Goal: Information Seeking & Learning: Learn about a topic

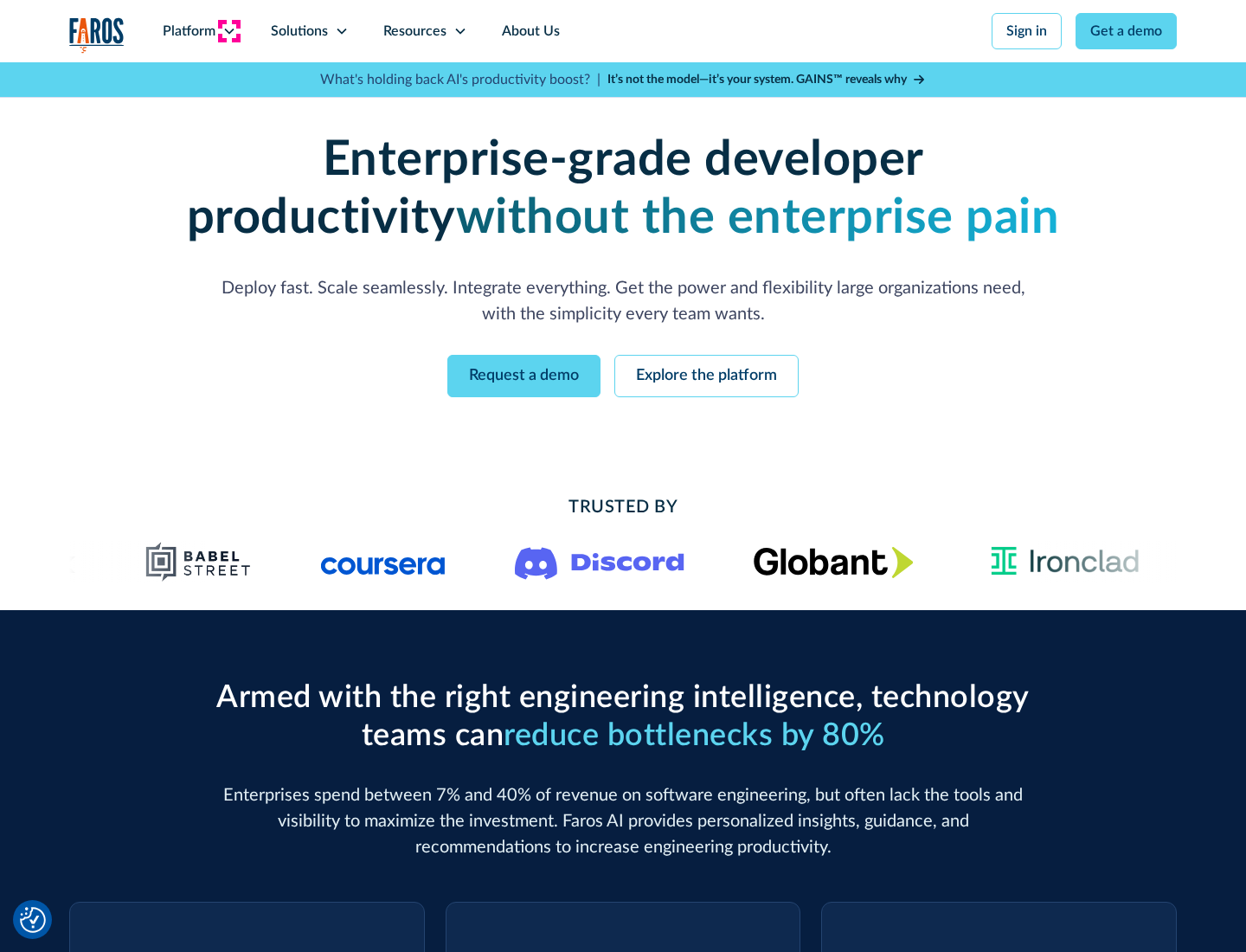
click at [228, 31] on icon at bounding box center [229, 31] width 14 height 14
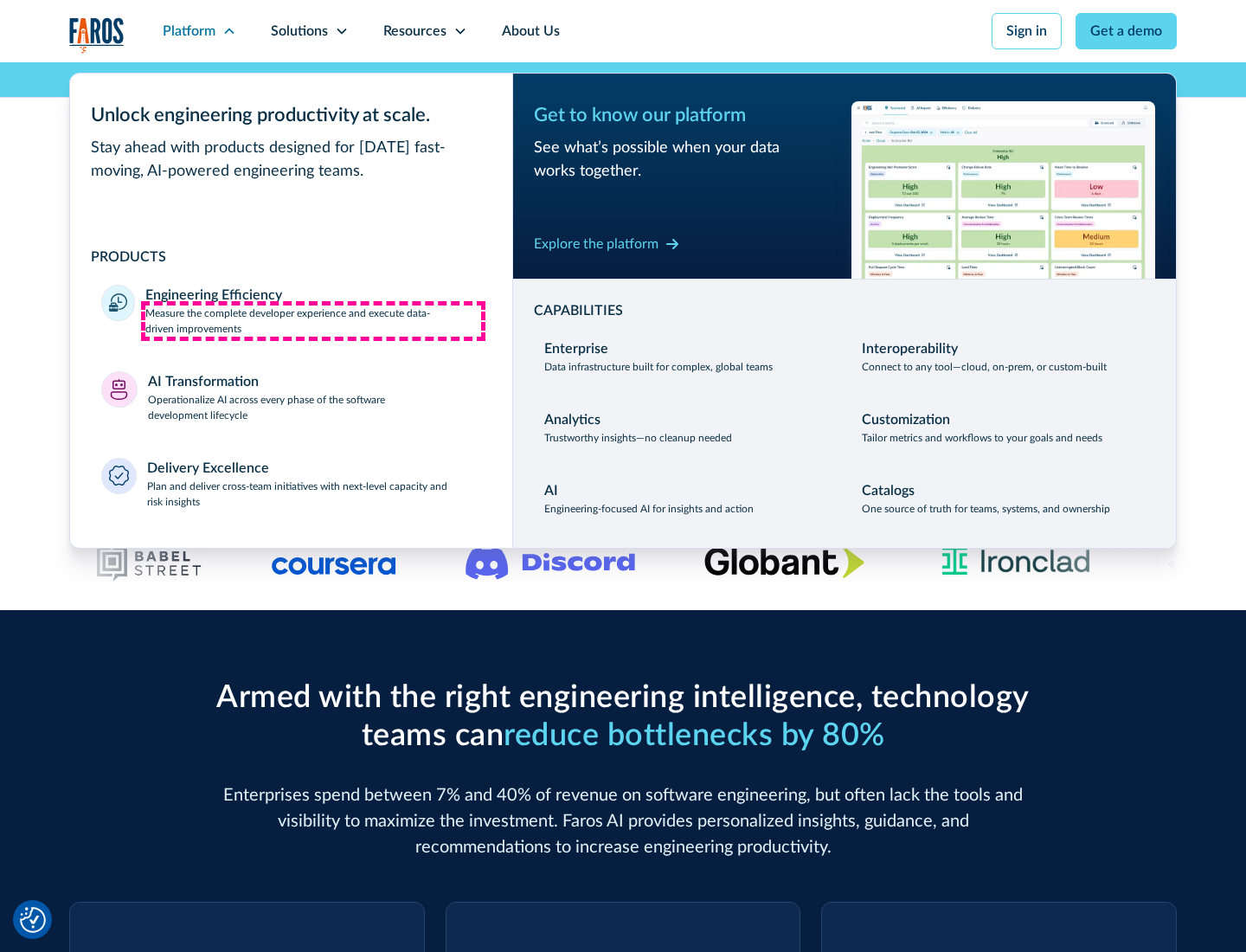
click at [313, 320] on p "Measure the complete developer experience and execute data-driven improvements" at bounding box center [313, 321] width 336 height 31
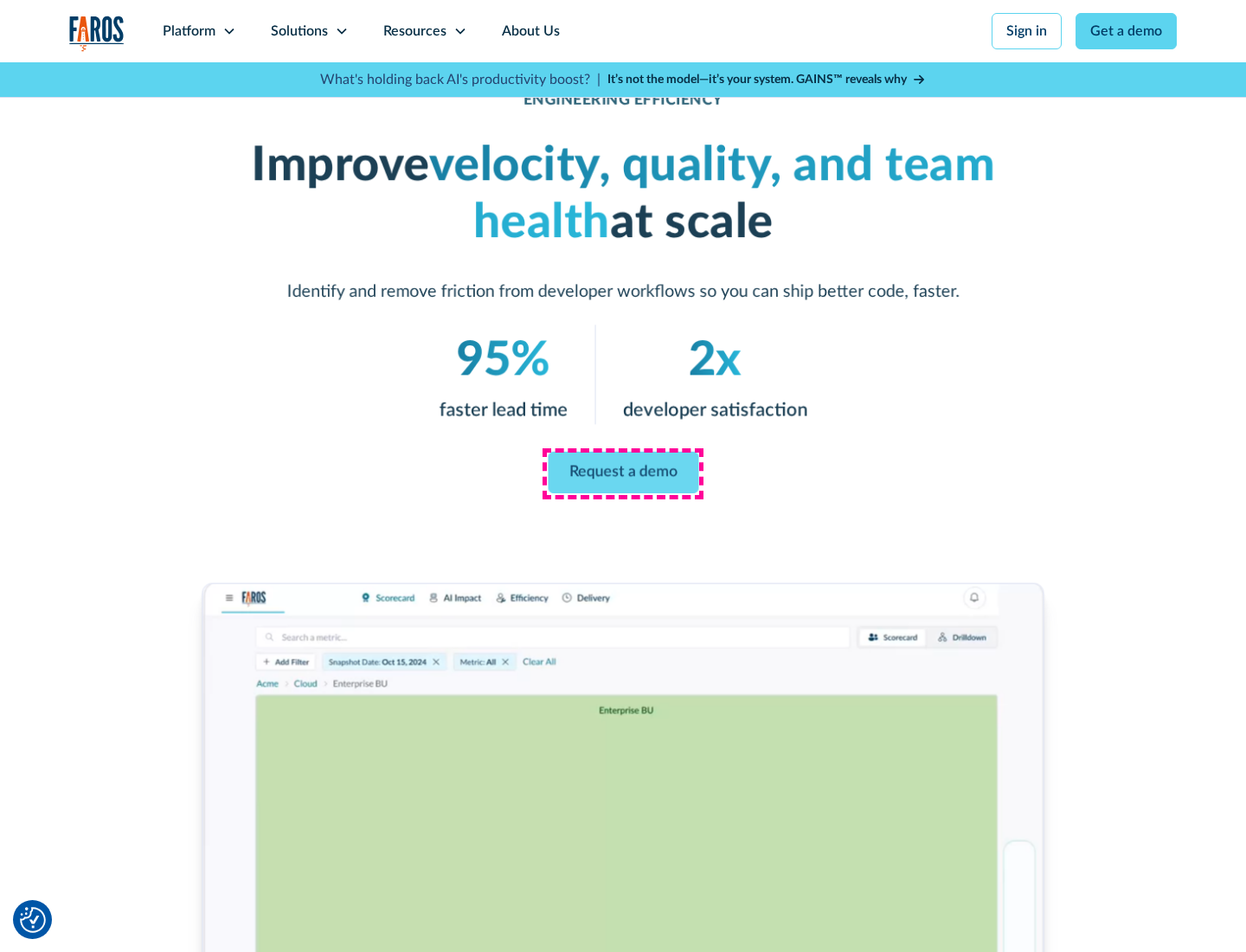
click at [623, 472] on link "Request a demo" at bounding box center [623, 472] width 151 height 42
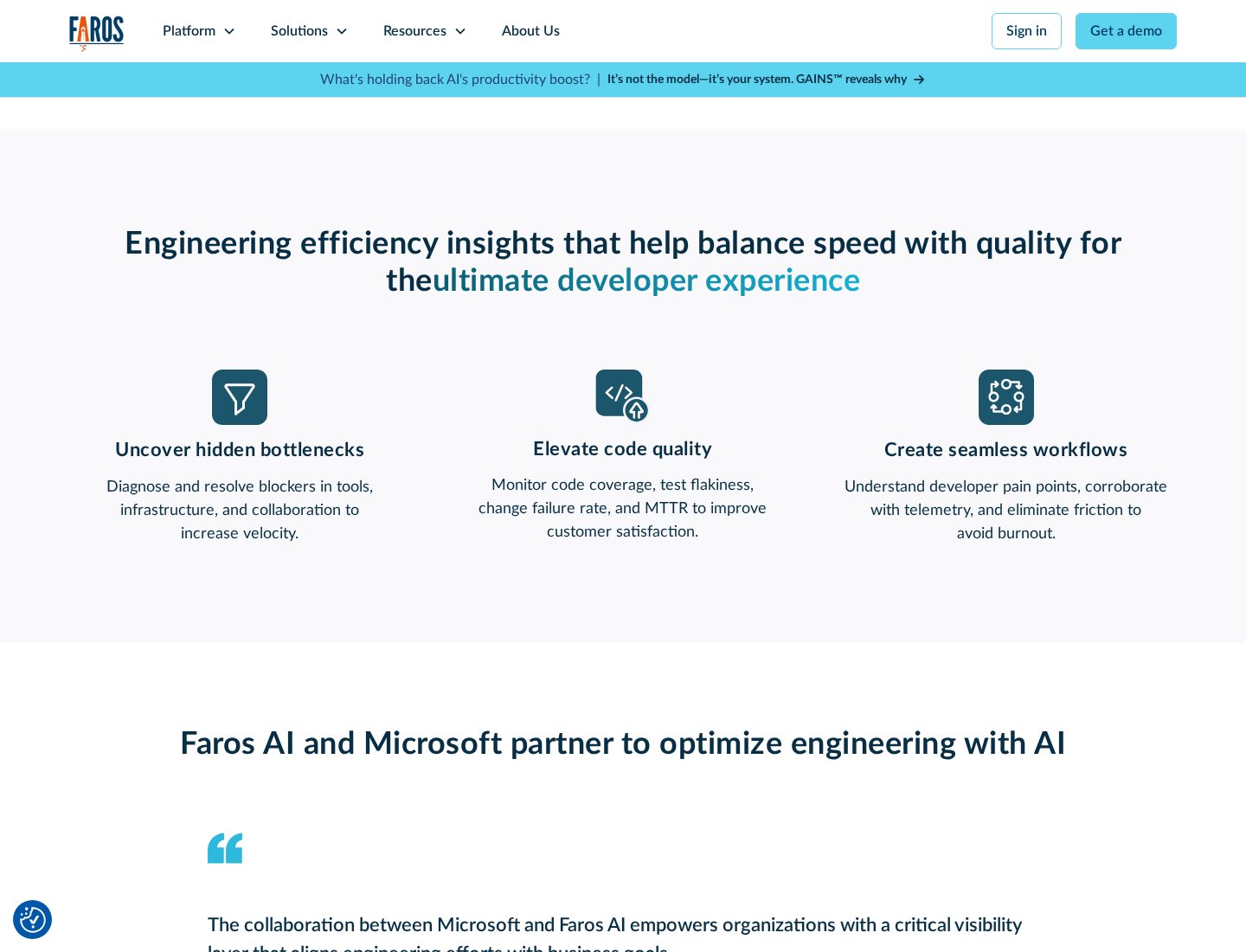
click at [228, 31] on icon at bounding box center [229, 31] width 14 height 14
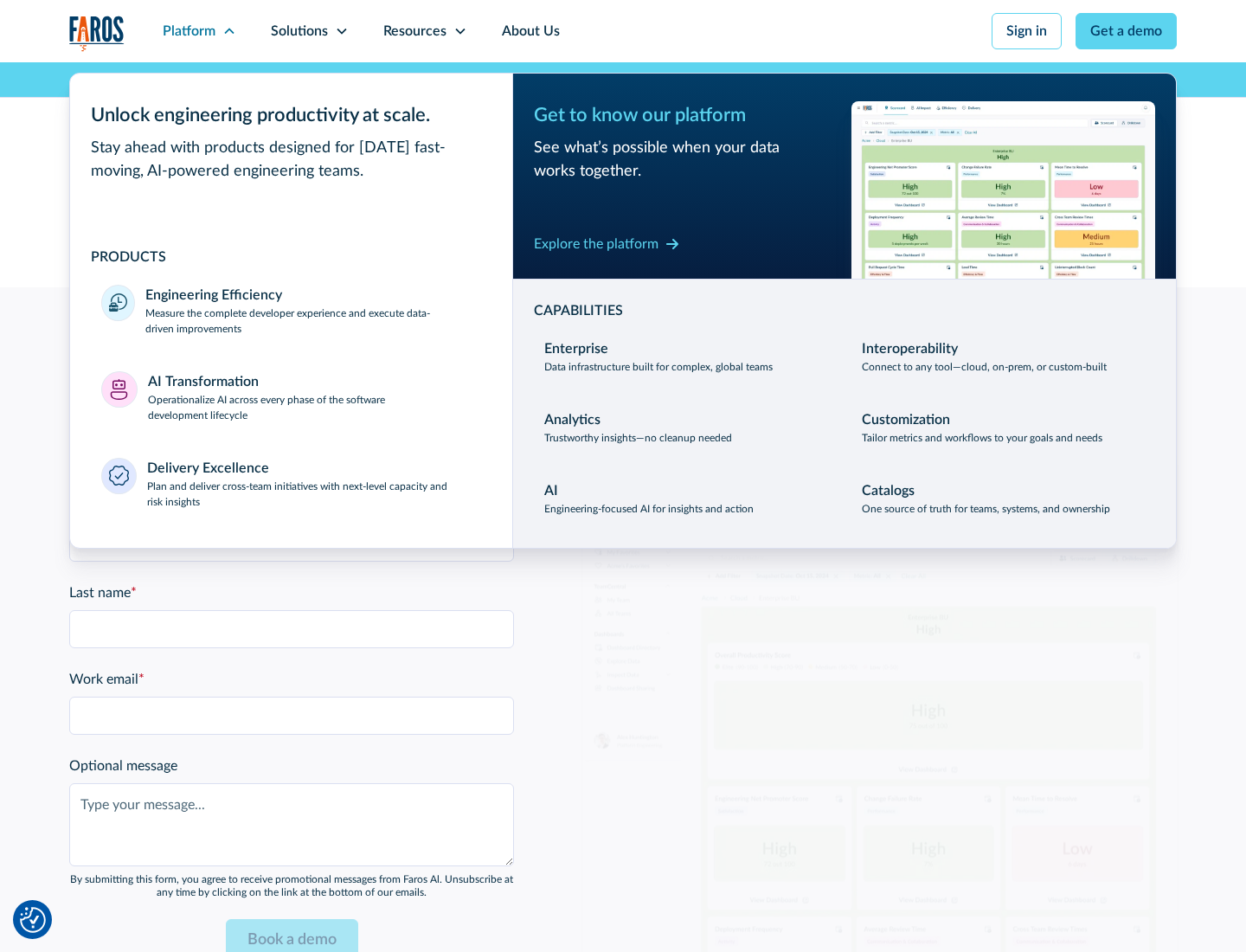
scroll to position [3796, 0]
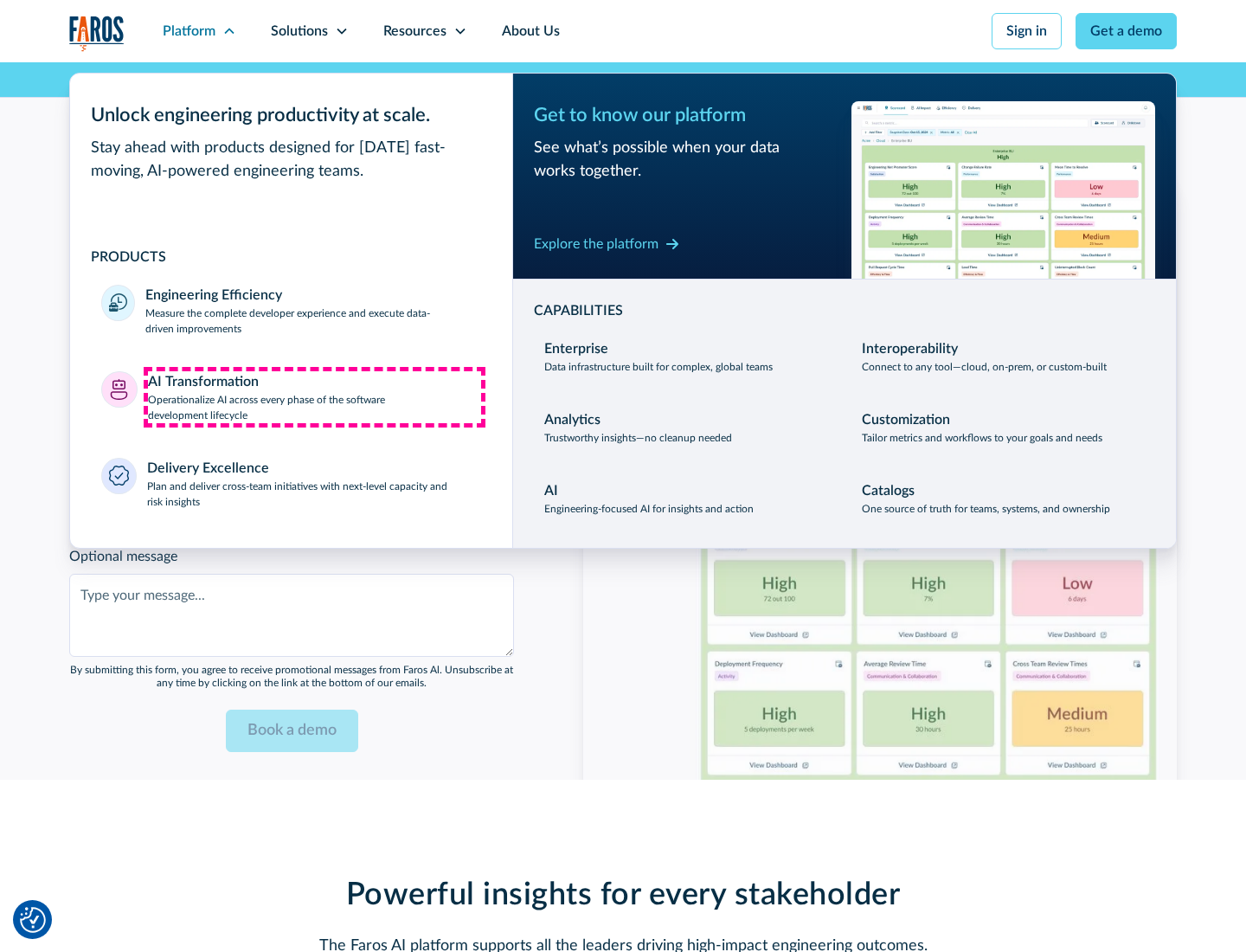
click at [314, 396] on p "Operationalize AI across every phase of the software development lifecycle" at bounding box center [315, 407] width 334 height 31
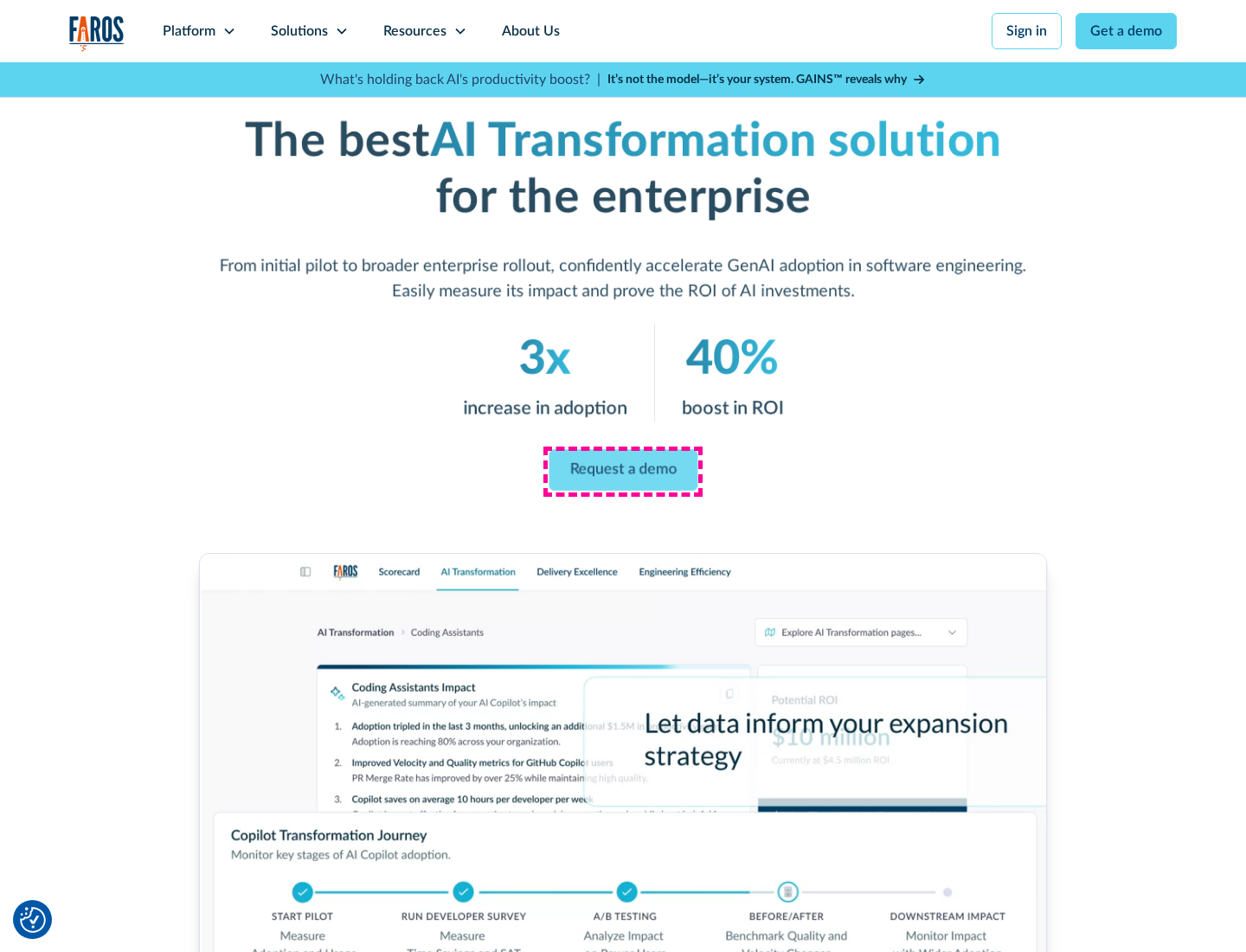
click at [623, 470] on link "Request a demo" at bounding box center [623, 471] width 149 height 42
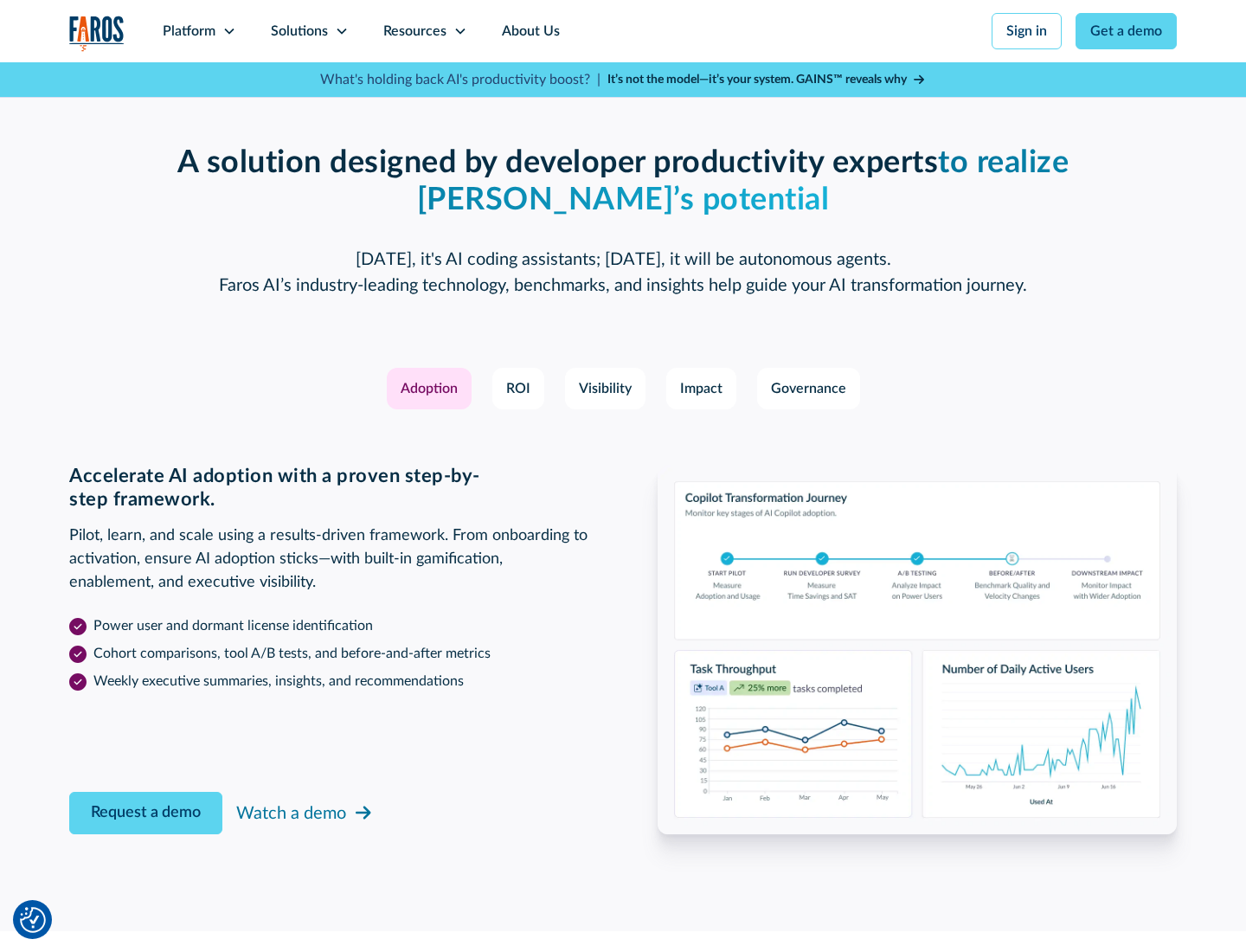
click at [199, 31] on div "Platform" at bounding box center [188, 30] width 52 height 20
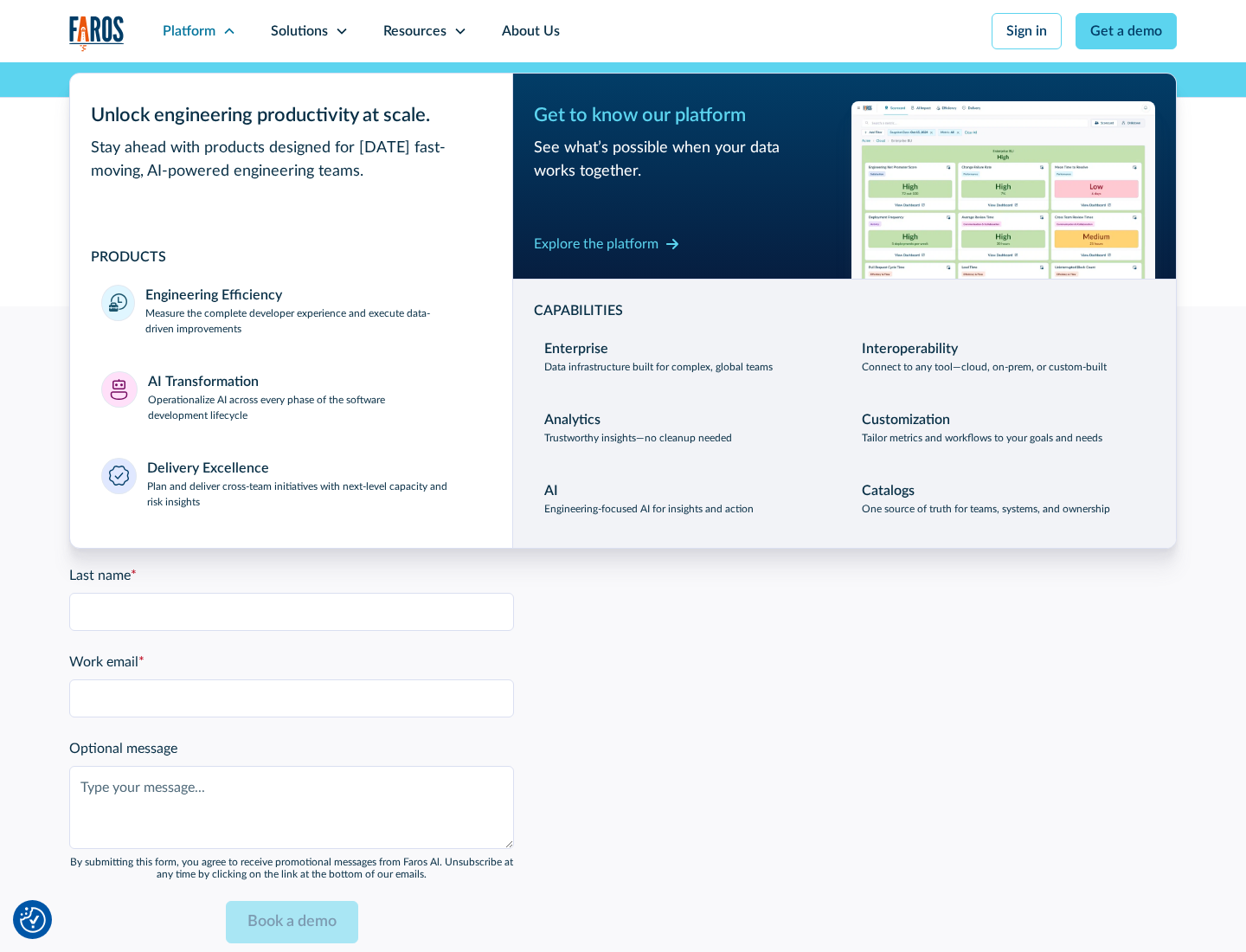
scroll to position [4211, 0]
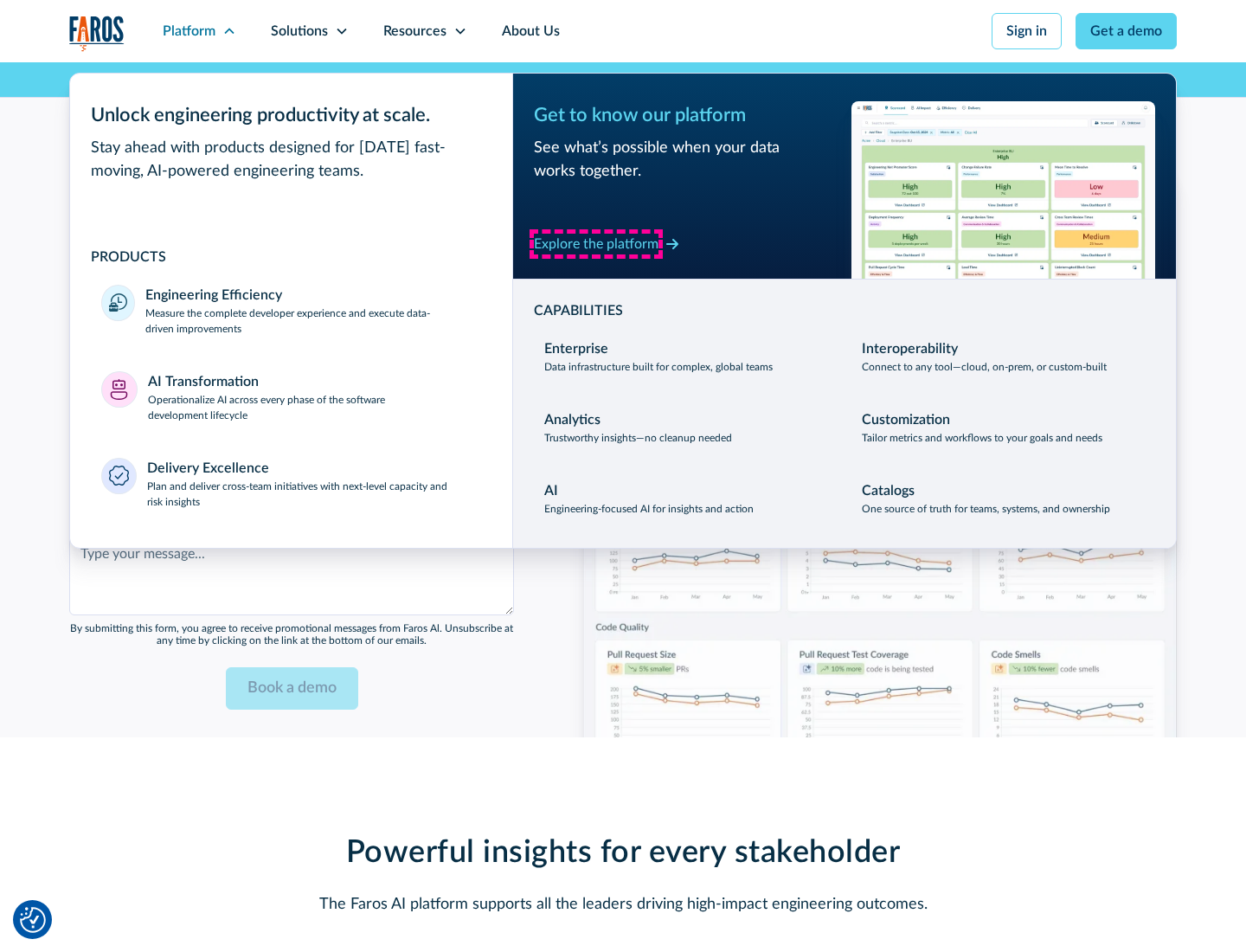
click at [596, 243] on div "Explore the platform" at bounding box center [596, 243] width 124 height 20
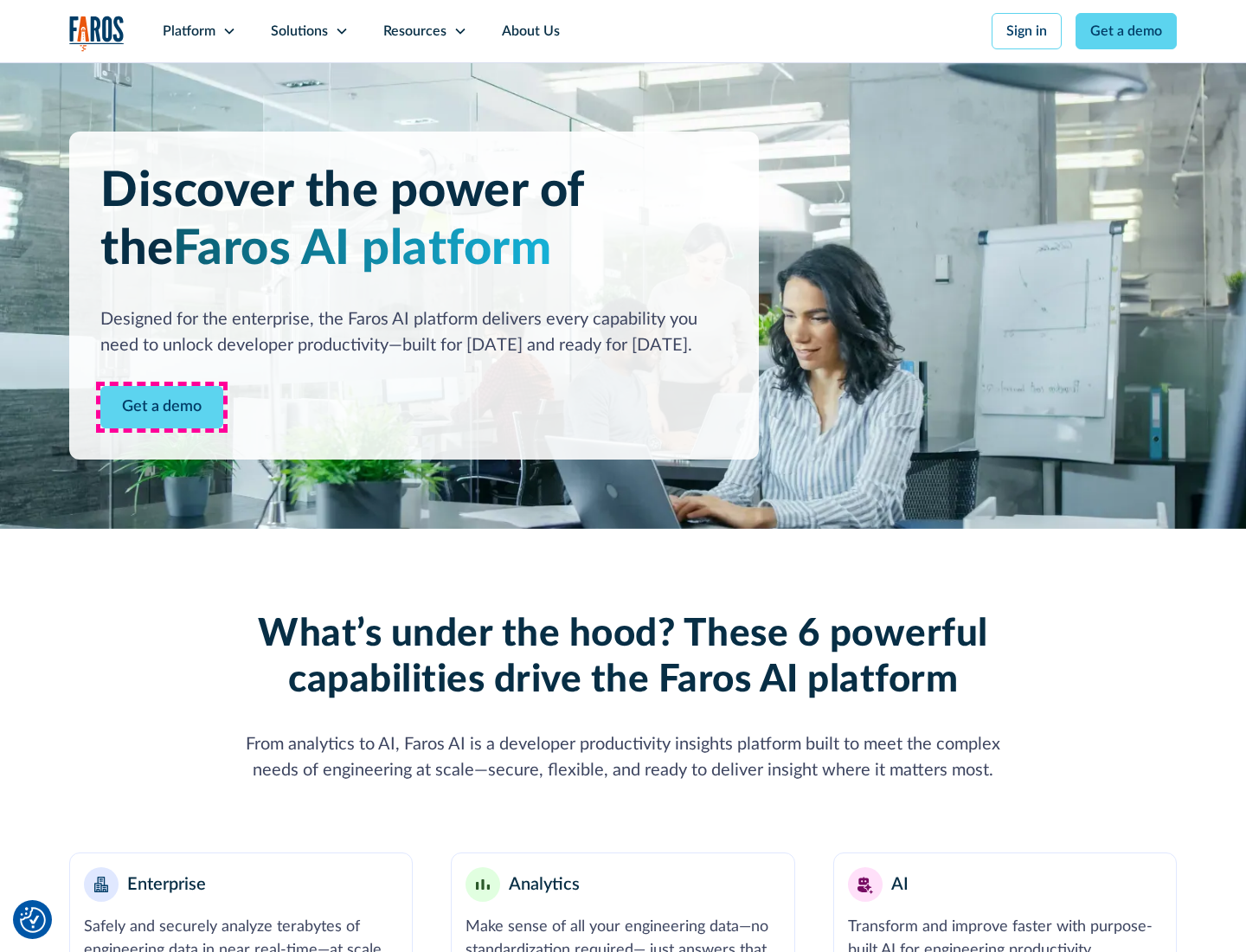
click at [162, 407] on link "Get a demo" at bounding box center [162, 407] width 123 height 43
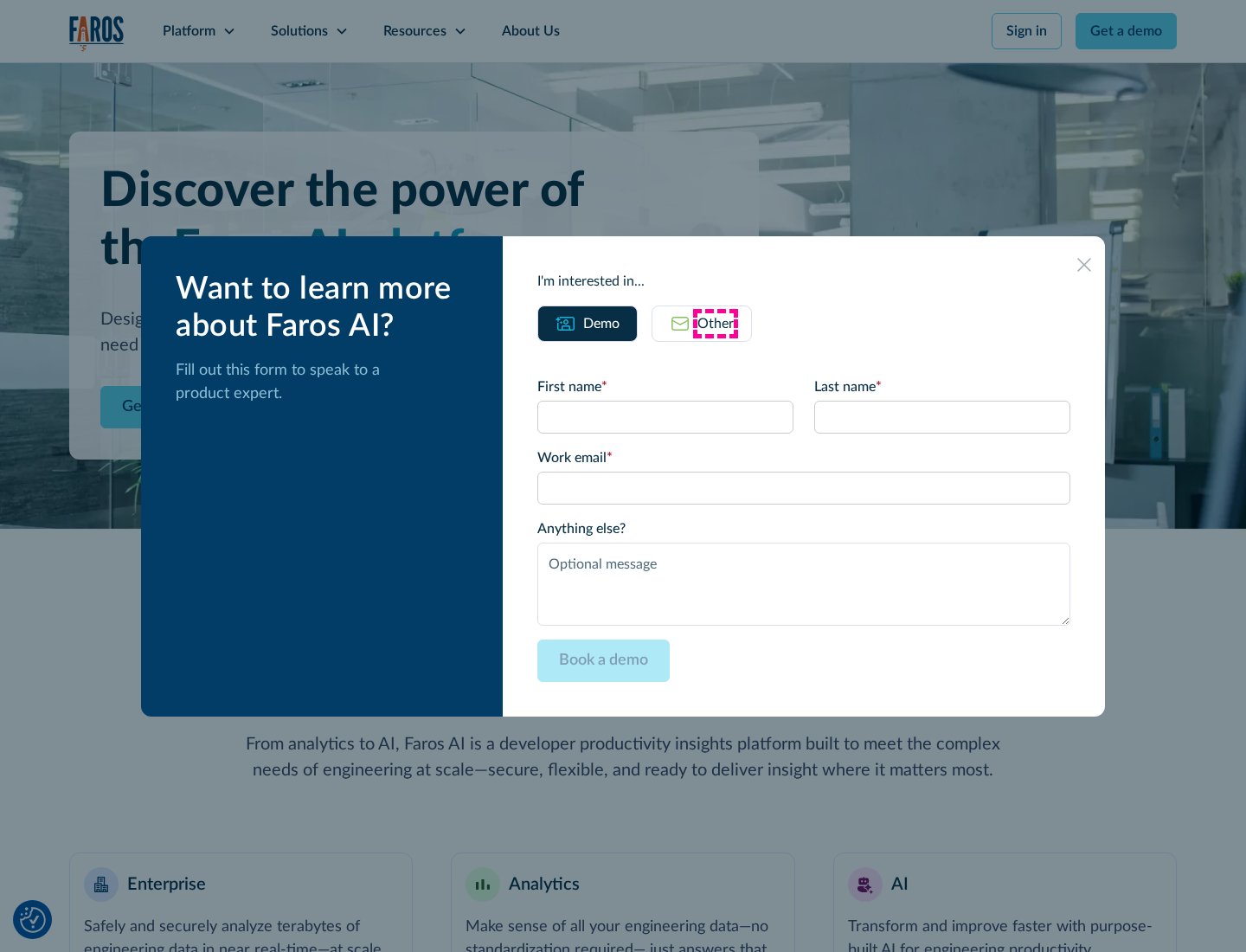
click at [716, 322] on div "Other" at bounding box center [715, 323] width 36 height 20
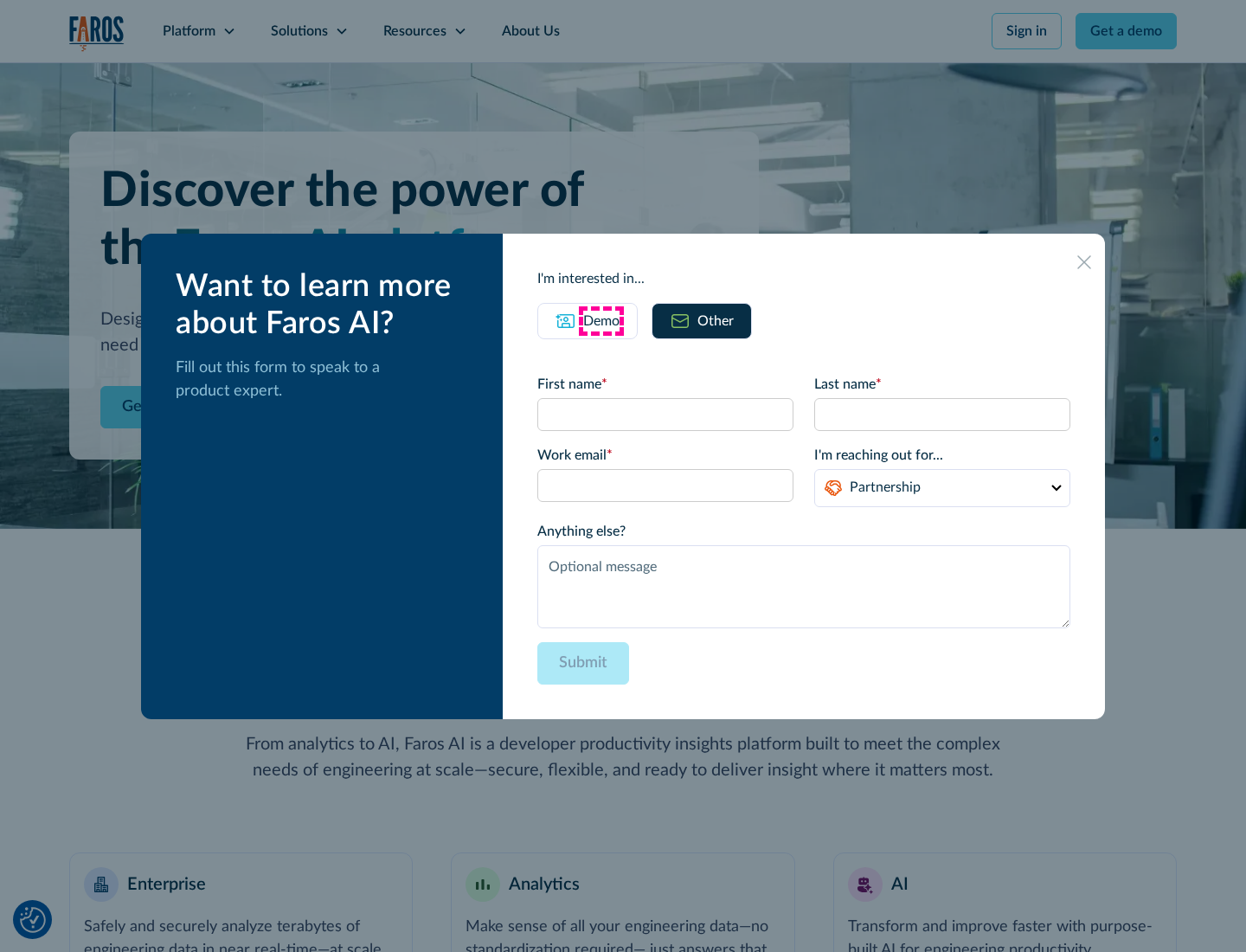
click at [601, 320] on div "Demo" at bounding box center [601, 321] width 36 height 20
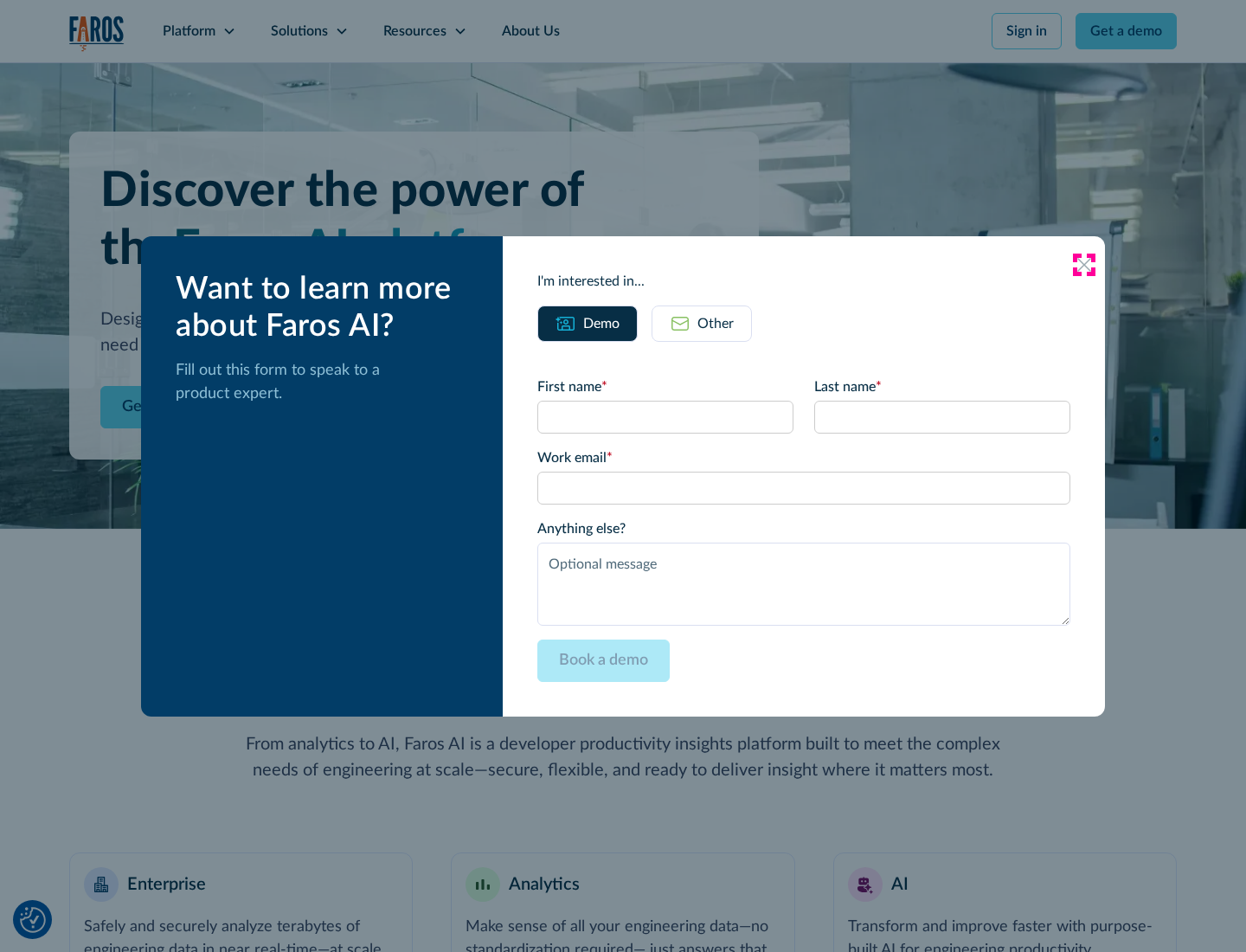
click at [1084, 264] on icon at bounding box center [1084, 265] width 14 height 14
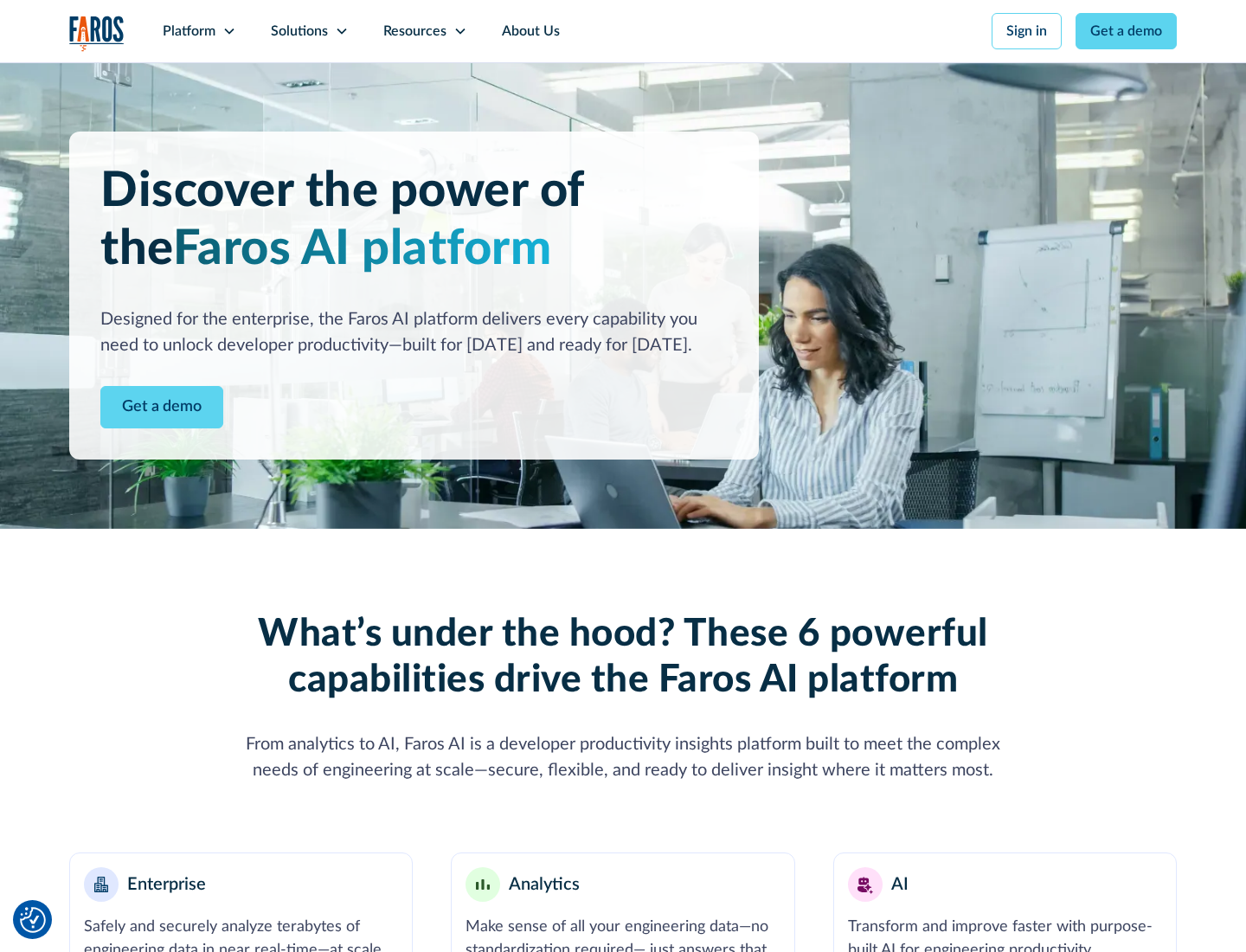
click at [228, 31] on icon at bounding box center [229, 31] width 14 height 14
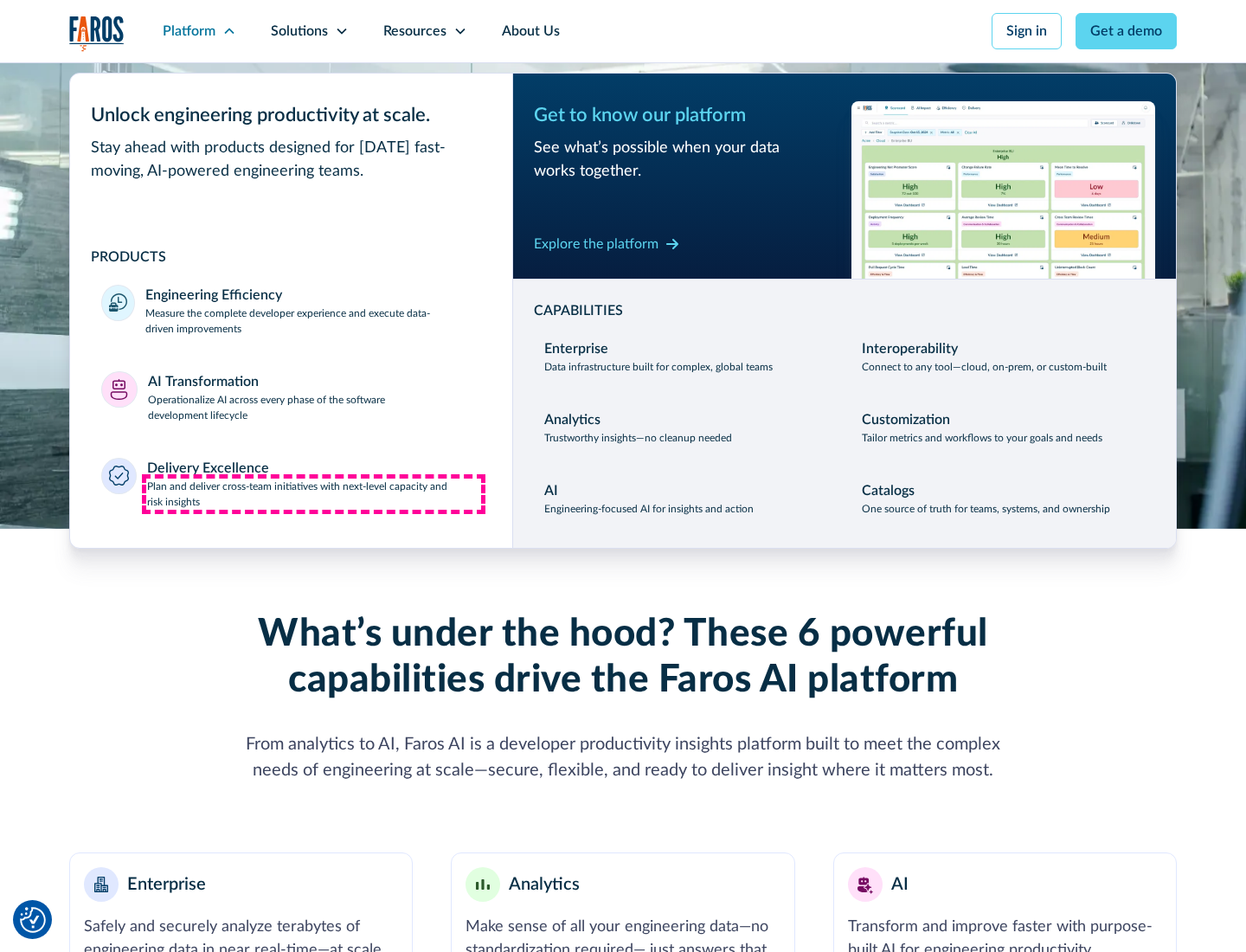
click at [313, 493] on p "Plan and deliver cross-team initiatives with next-level capacity and risk insig…" at bounding box center [314, 494] width 335 height 31
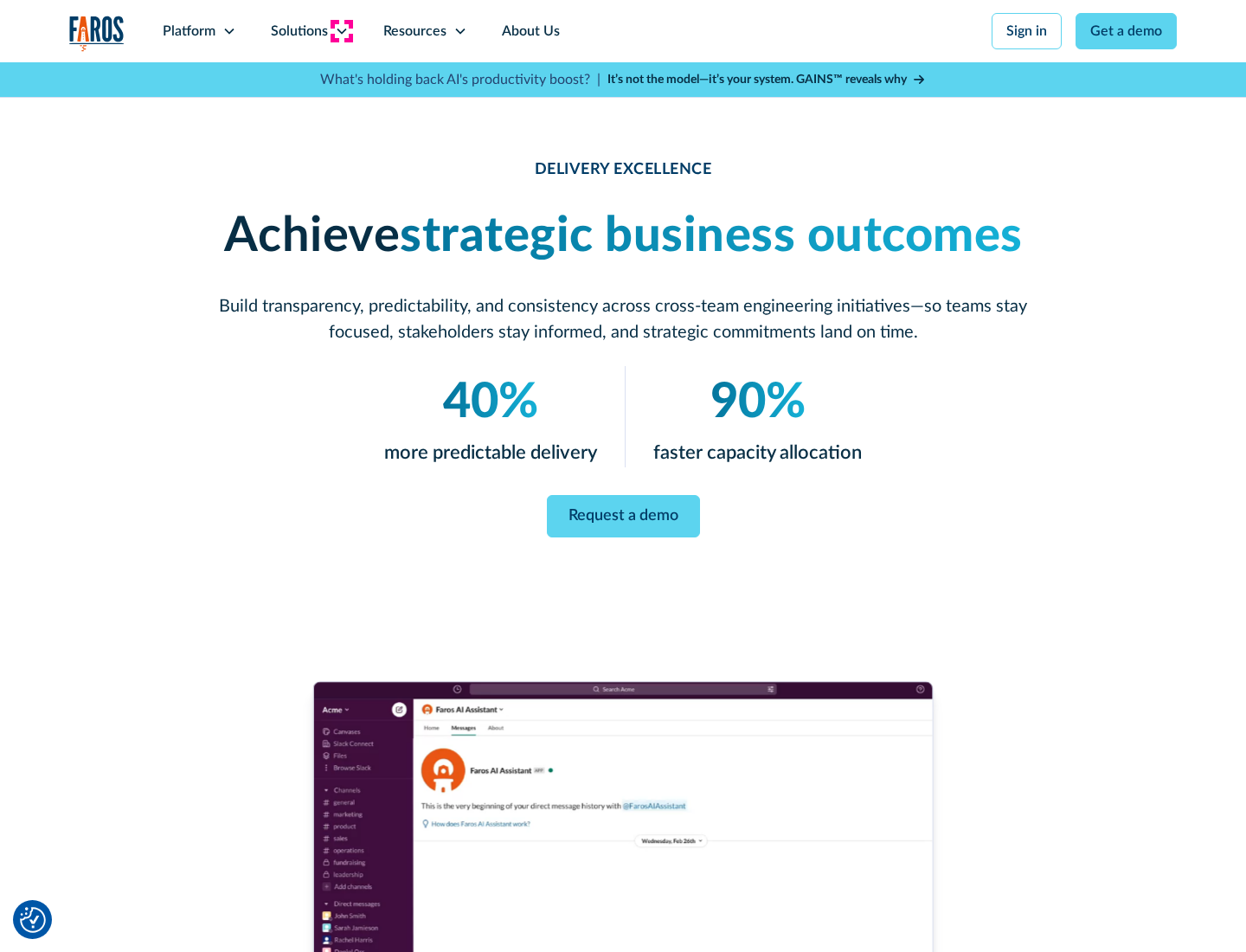
click at [341, 31] on icon at bounding box center [342, 31] width 14 height 14
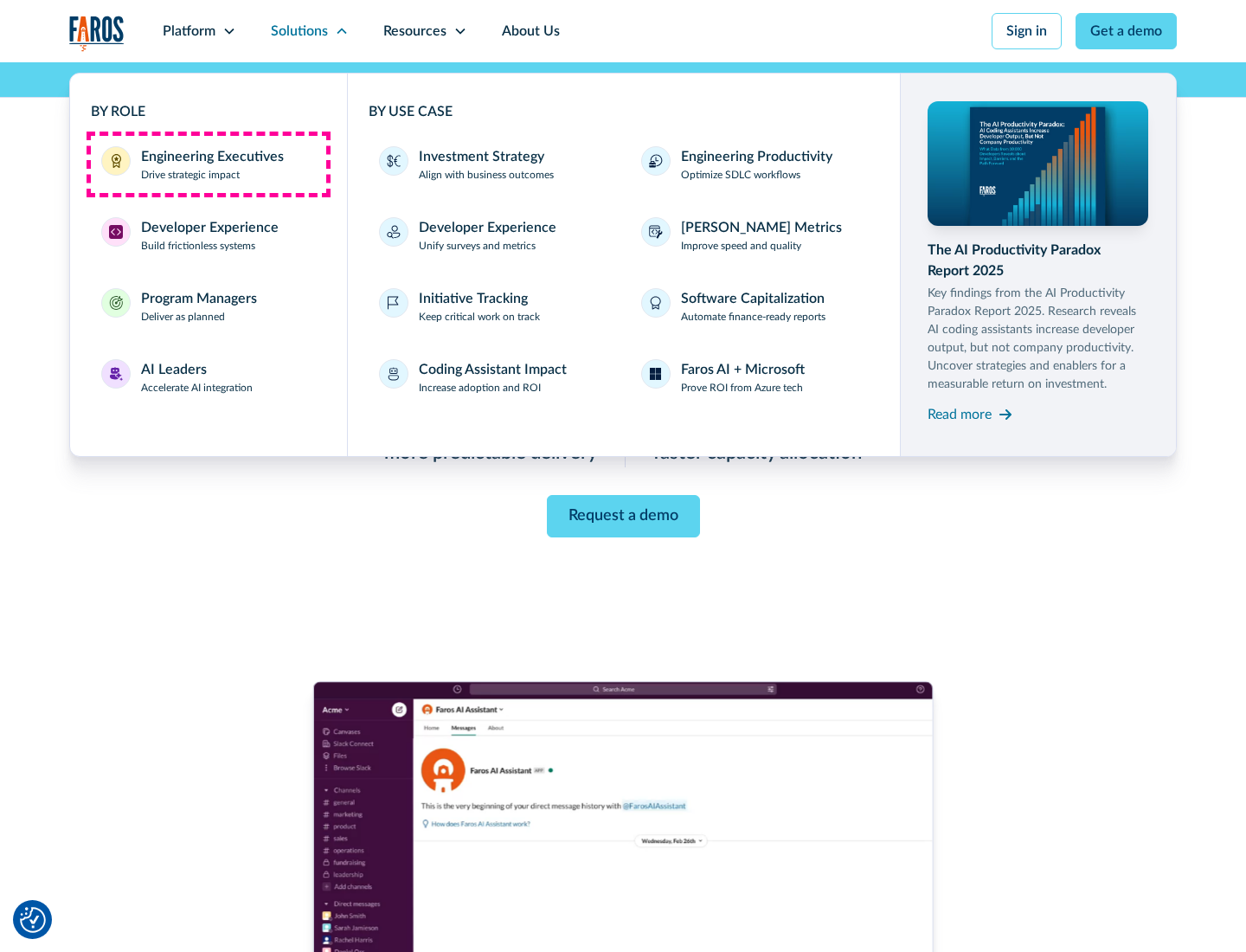
click at [208, 164] on div "Engineering Executives" at bounding box center [212, 156] width 143 height 20
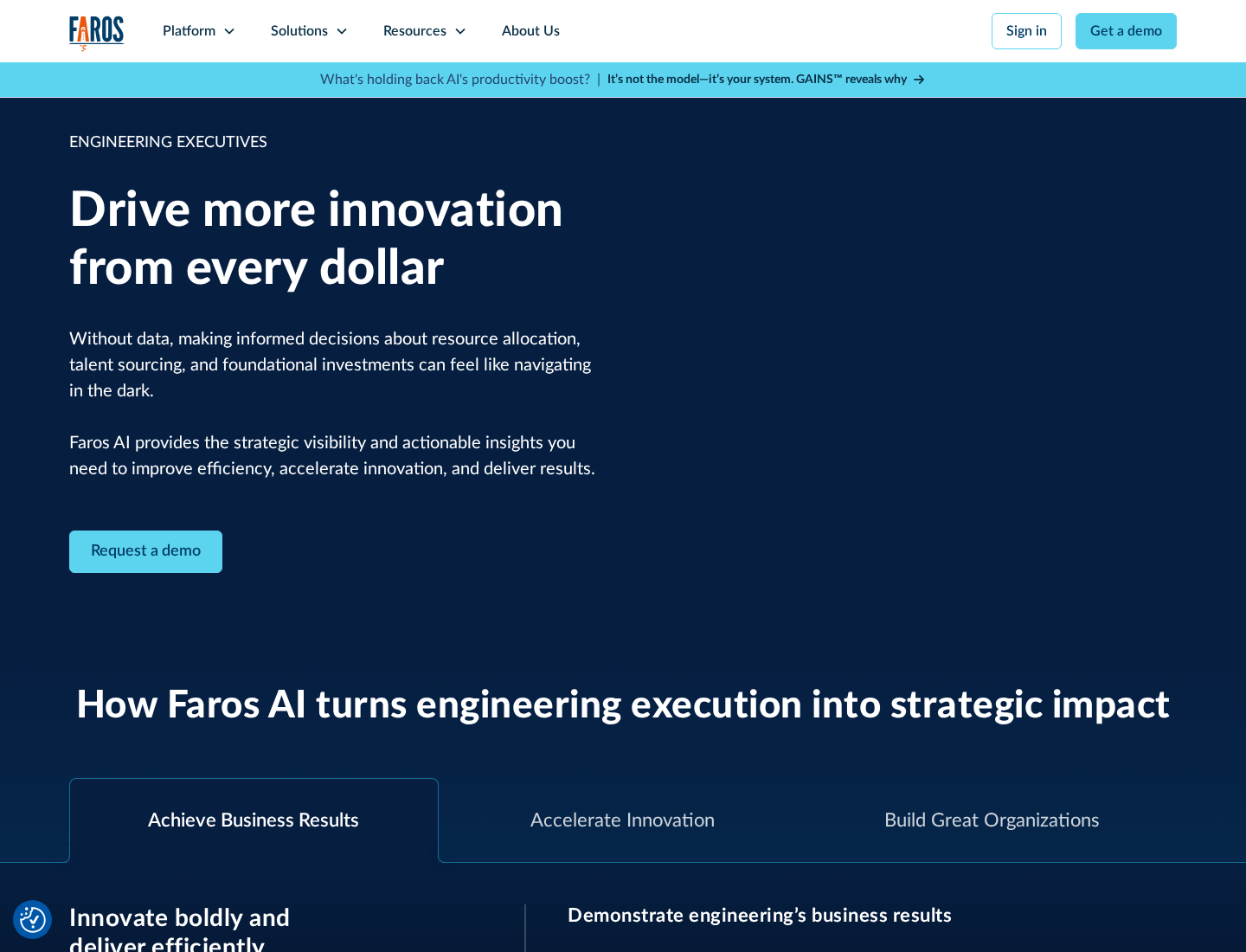
click at [341, 31] on icon at bounding box center [342, 31] width 14 height 14
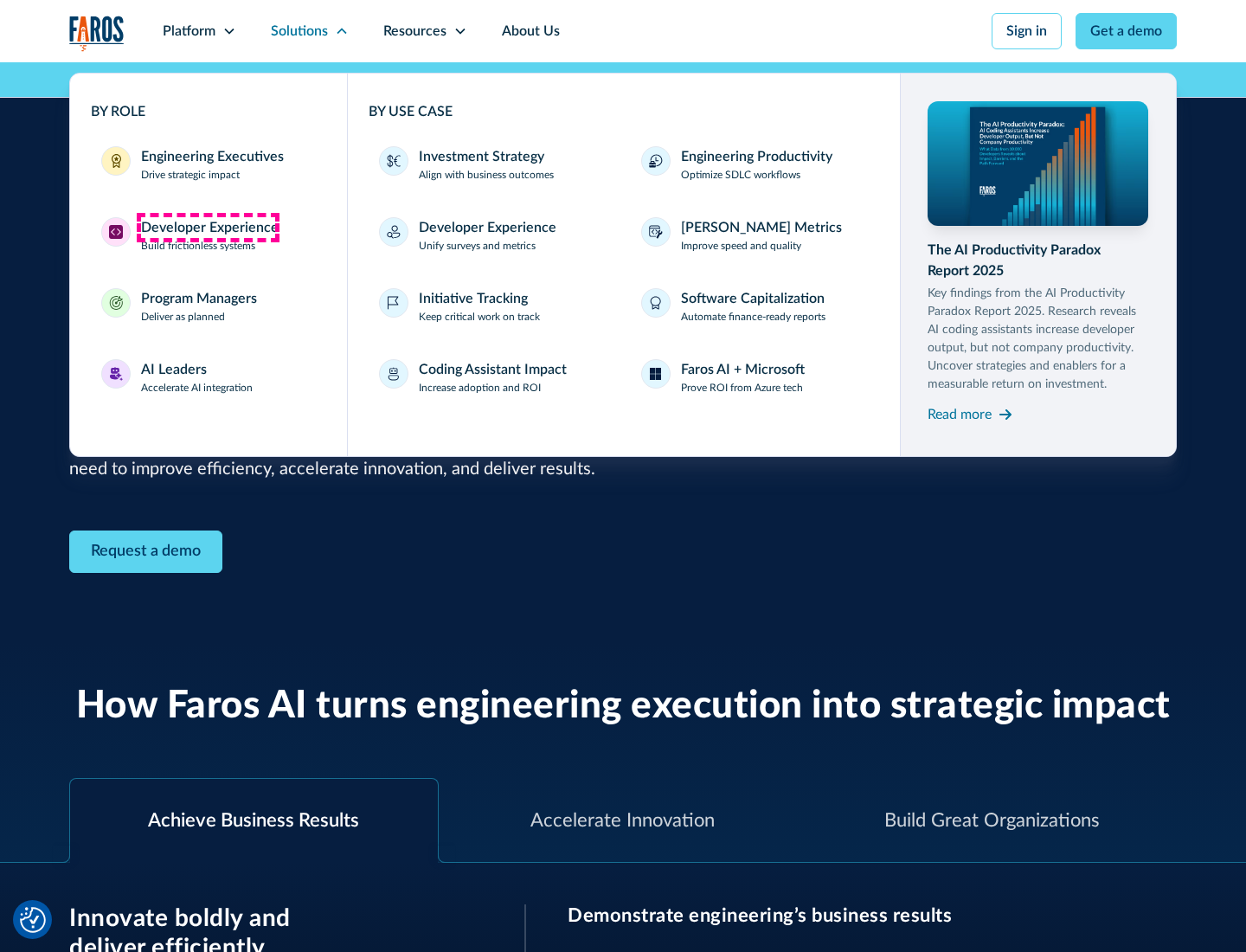
click at [208, 227] on div "Developer Experience" at bounding box center [210, 227] width 138 height 20
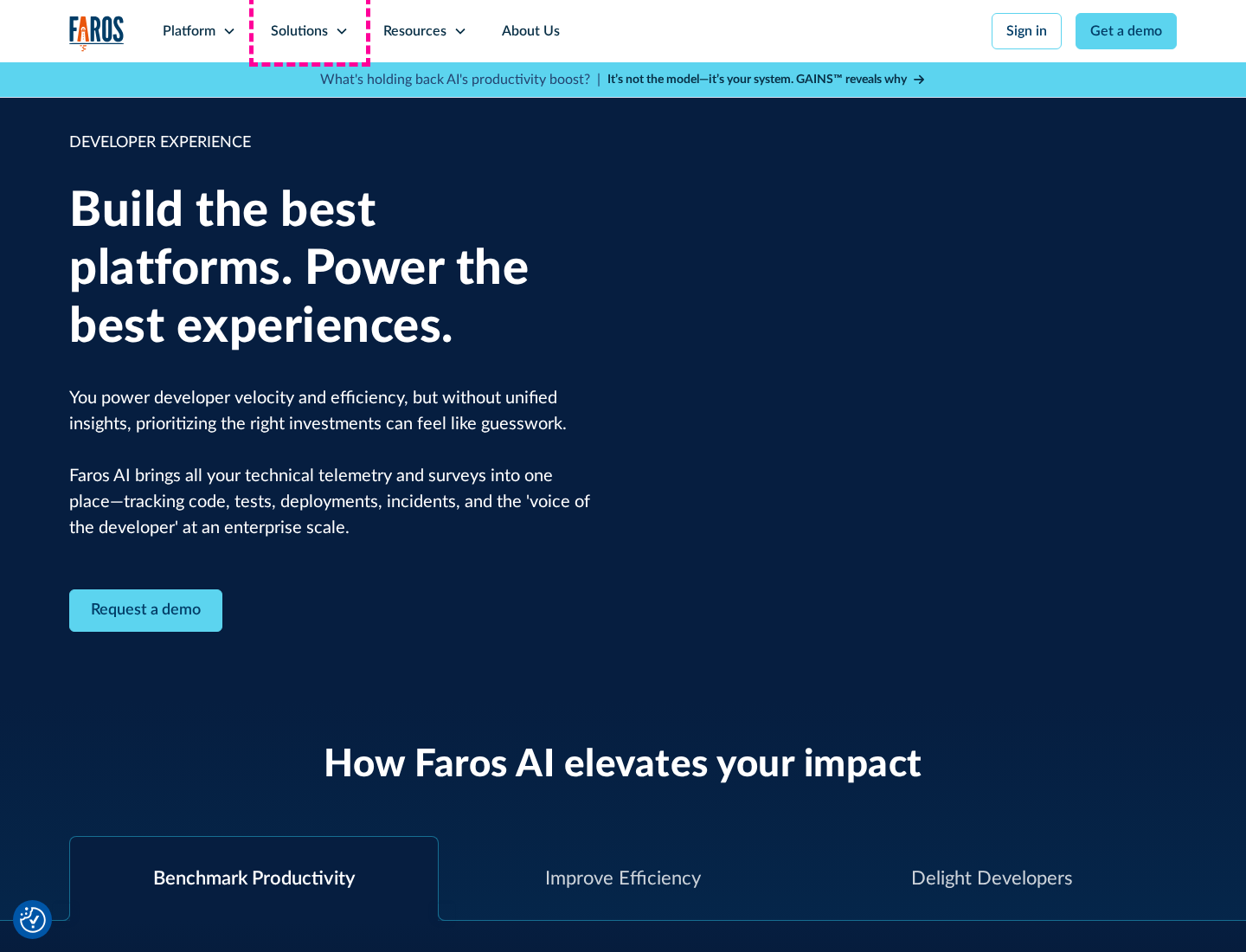
click at [309, 31] on div "Solutions" at bounding box center [299, 30] width 57 height 20
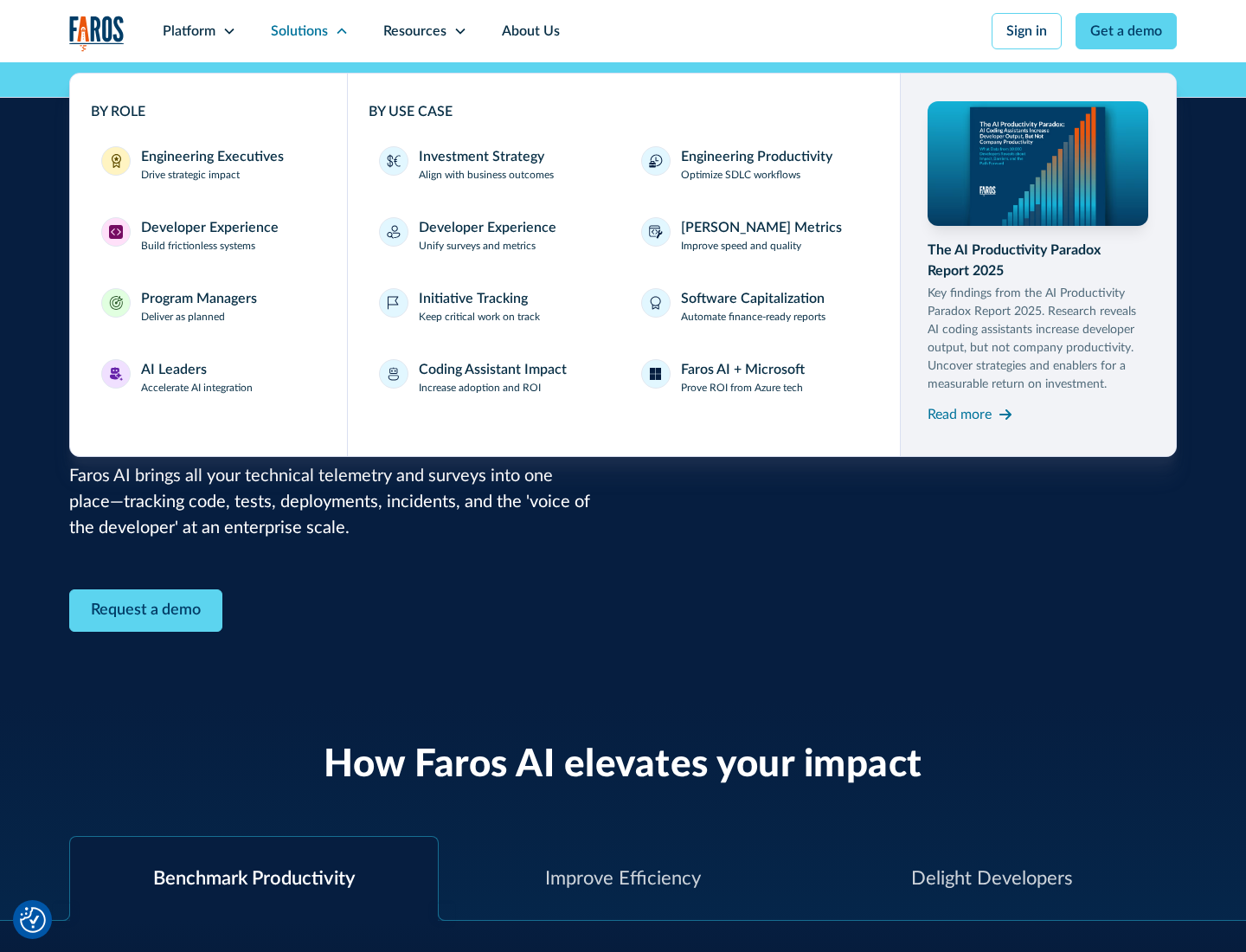
click at [198, 306] on div "Program Managers" at bounding box center [199, 298] width 116 height 20
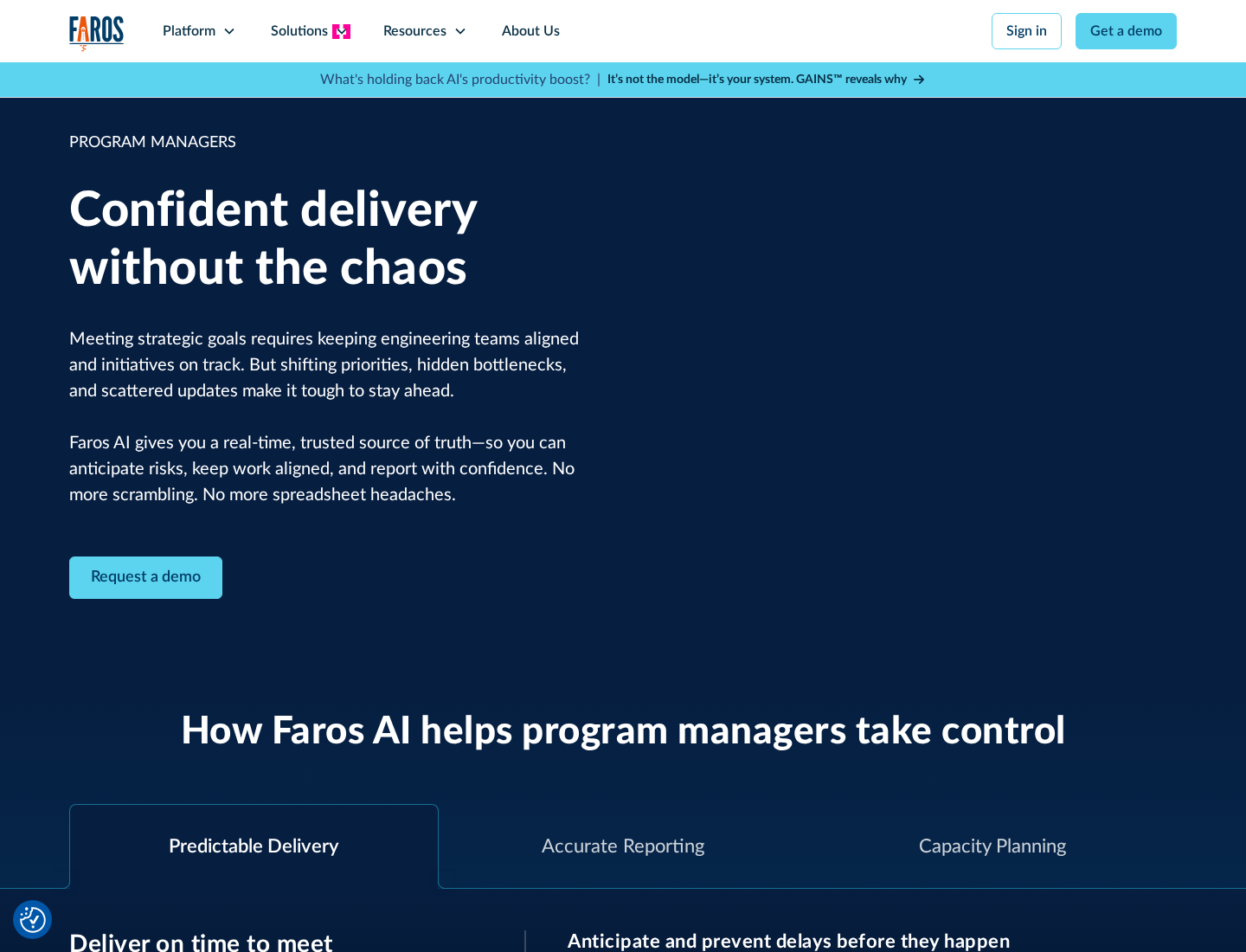
click at [341, 31] on icon at bounding box center [342, 31] width 14 height 14
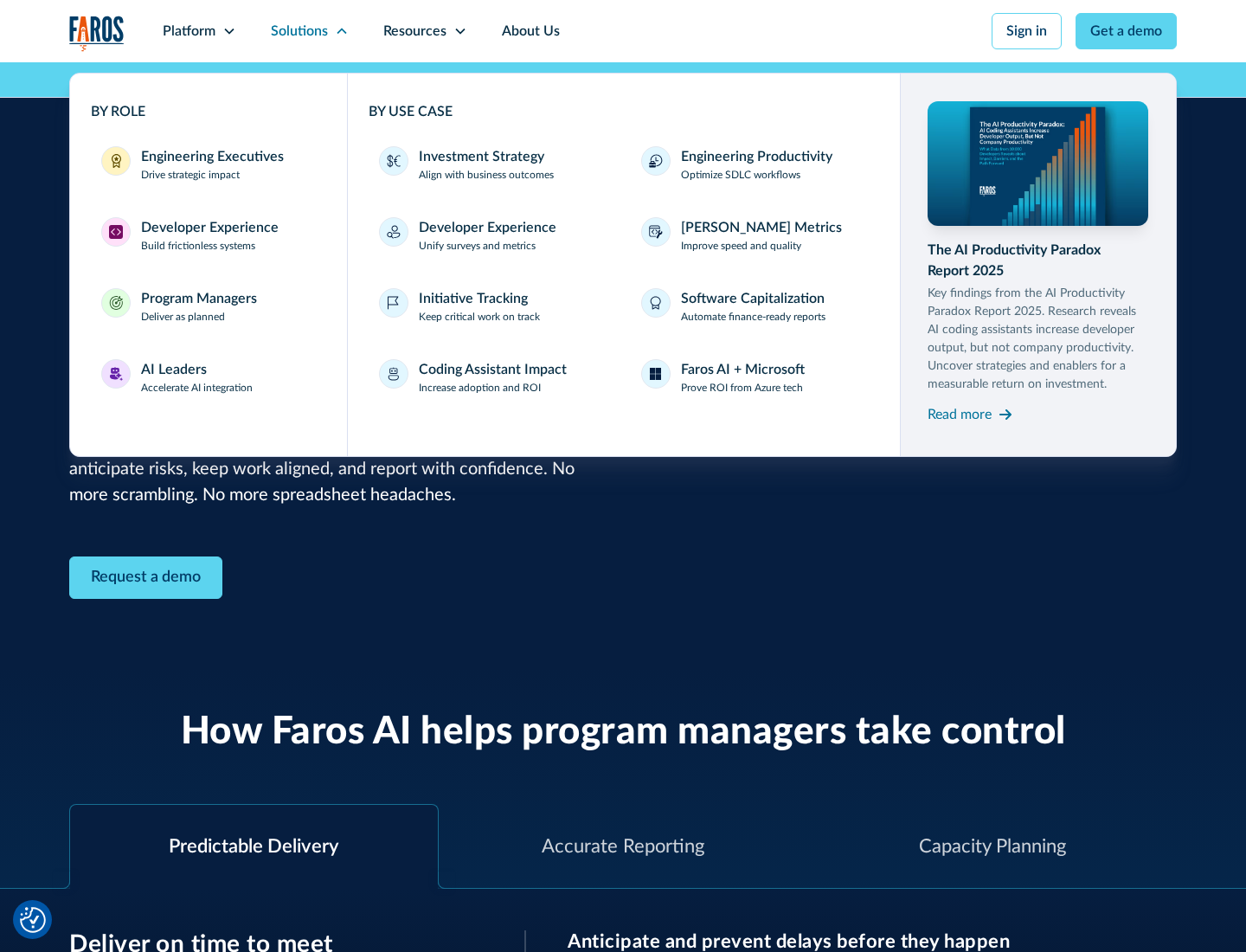
click at [197, 377] on div "AI Leaders" at bounding box center [174, 369] width 66 height 20
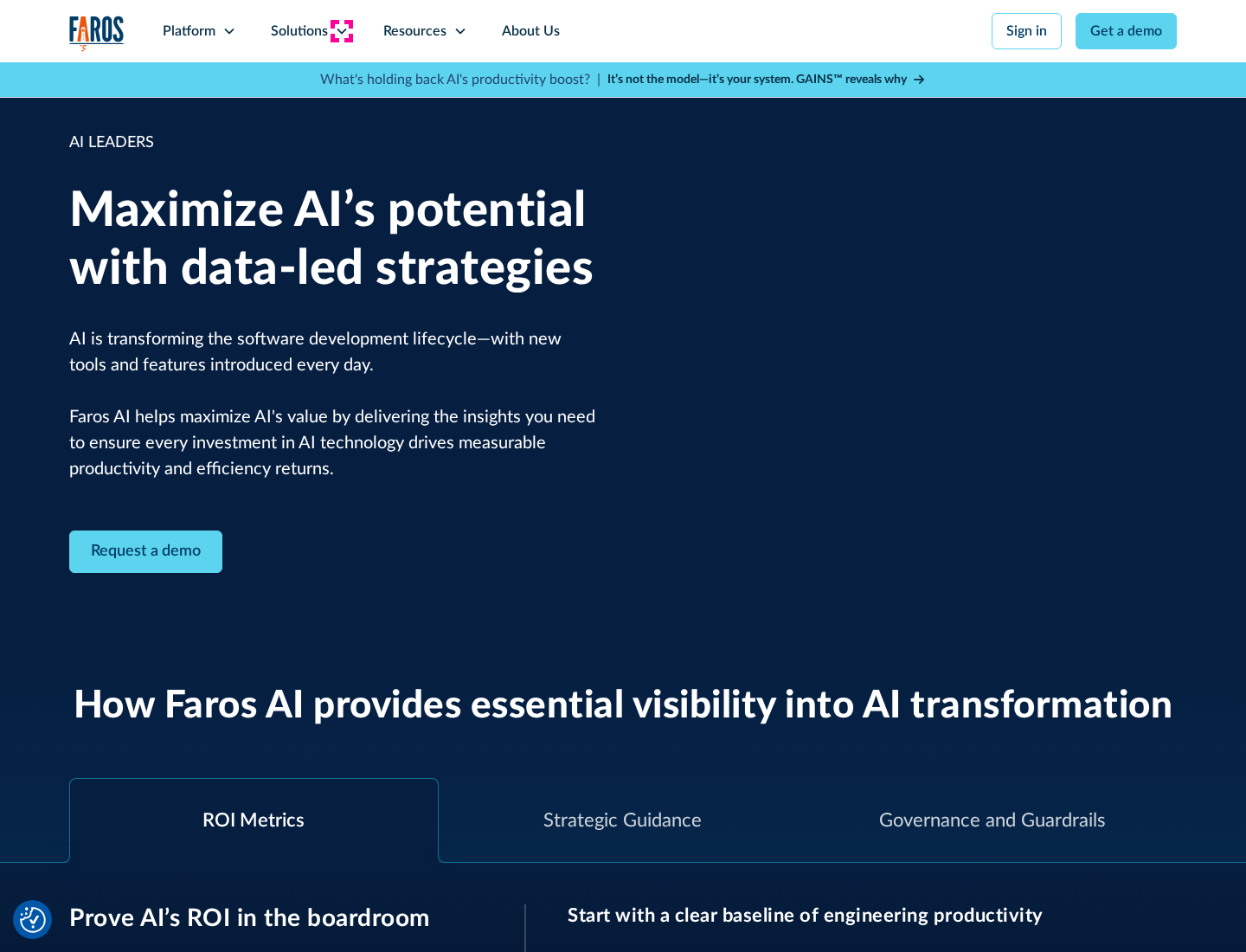
click at [341, 31] on icon at bounding box center [342, 31] width 14 height 14
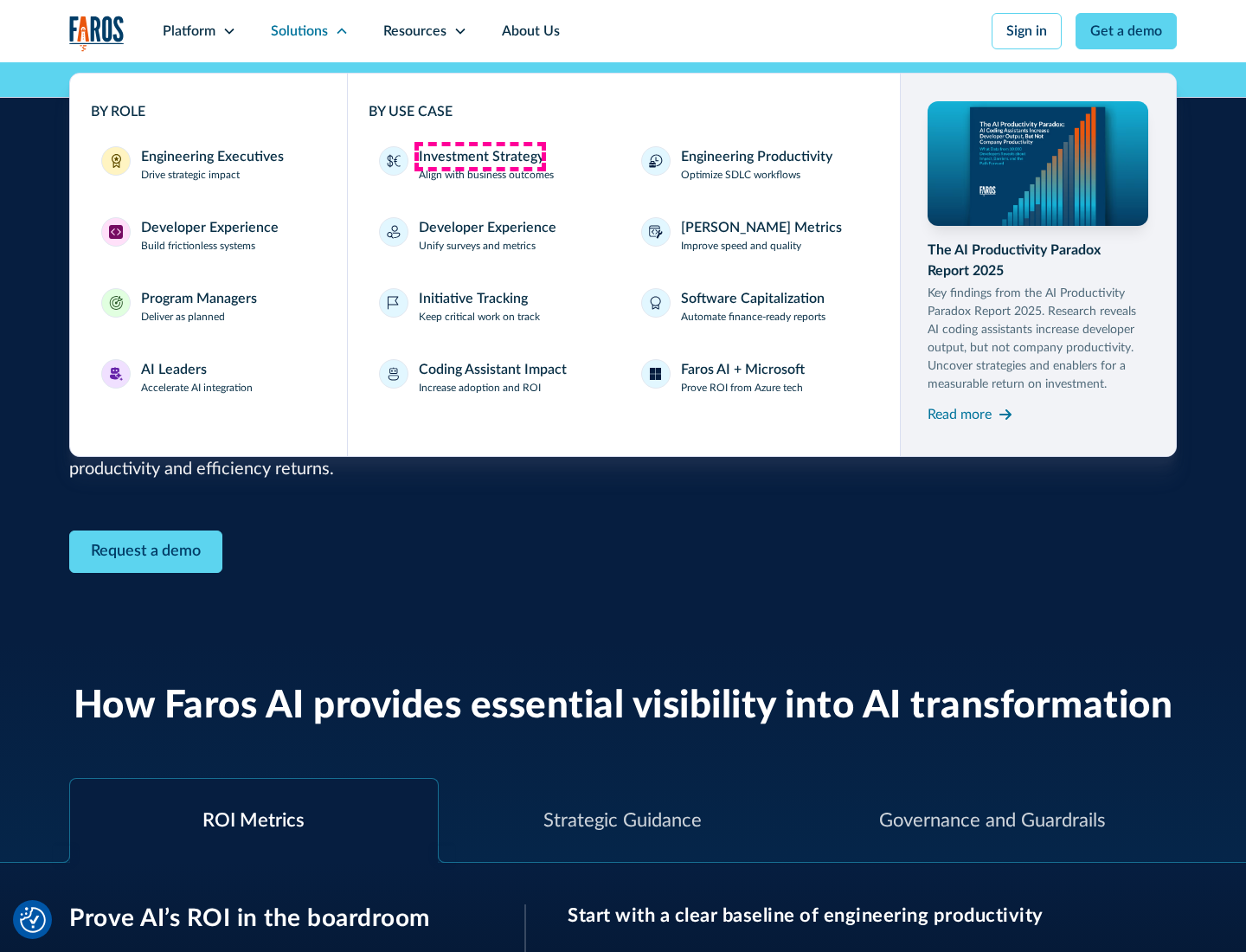
click at [480, 156] on div "Investment Strategy" at bounding box center [480, 156] width 125 height 20
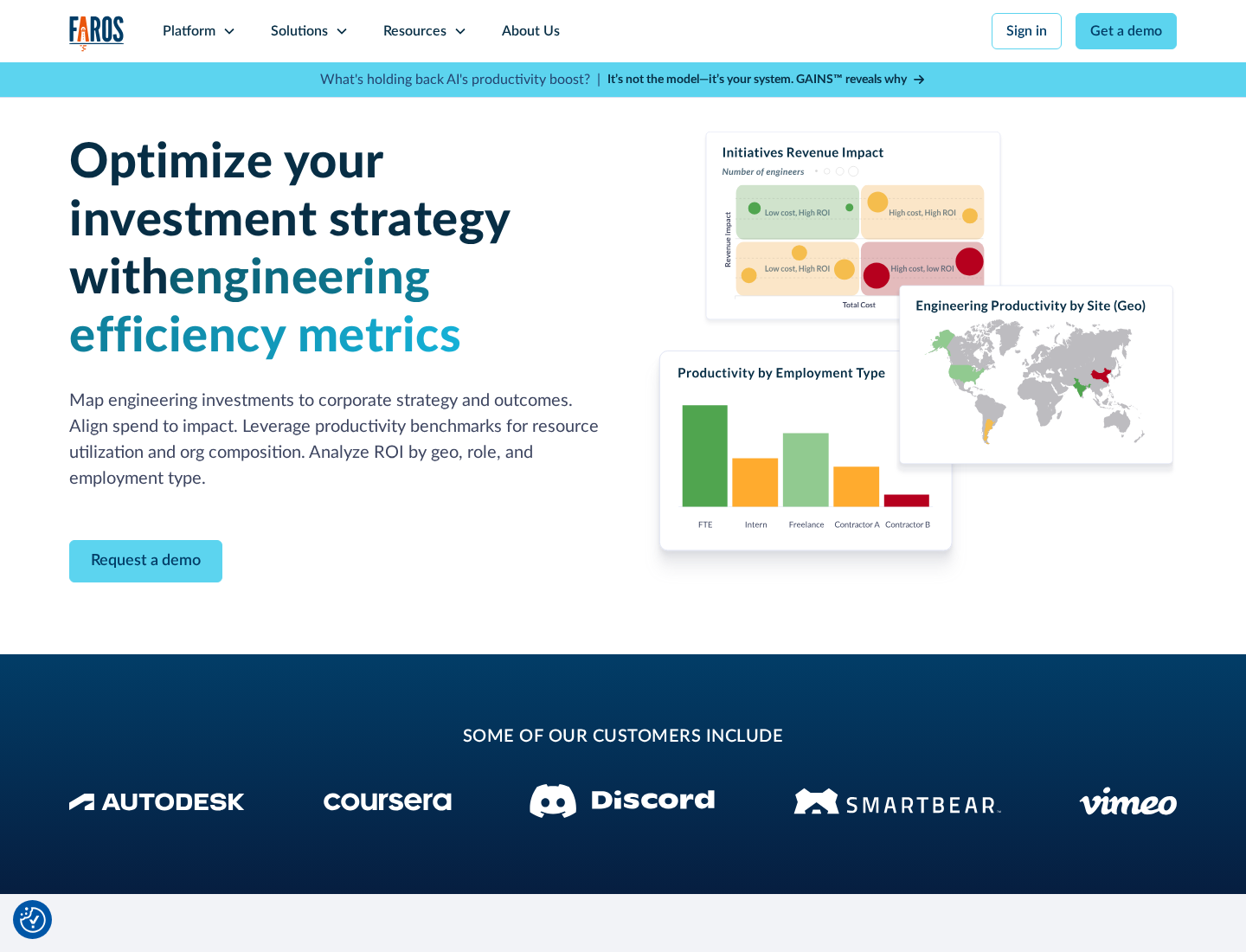
click at [341, 31] on icon at bounding box center [342, 31] width 14 height 14
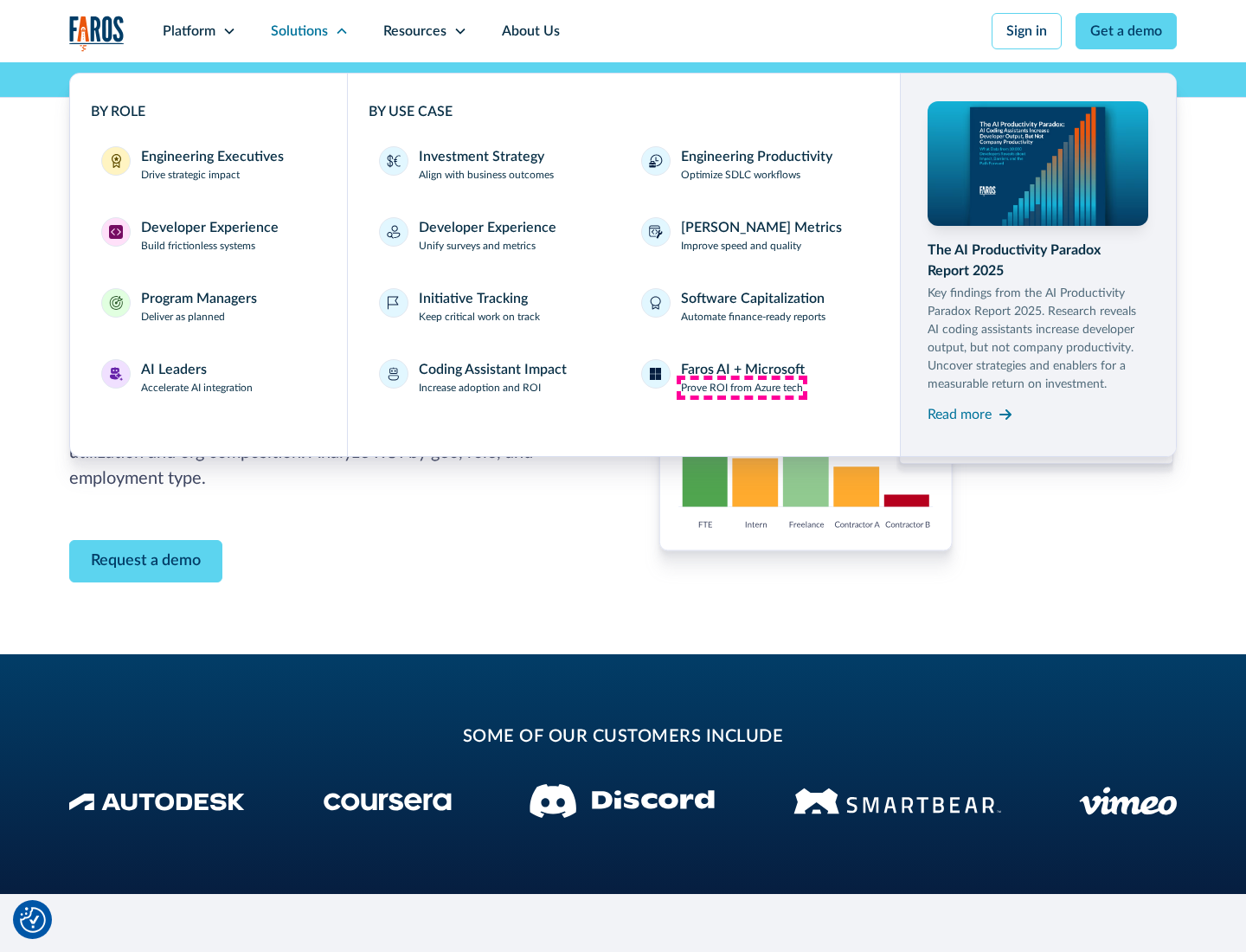
click at [742, 387] on p "Prove ROI from Azure tech" at bounding box center [742, 388] width 122 height 16
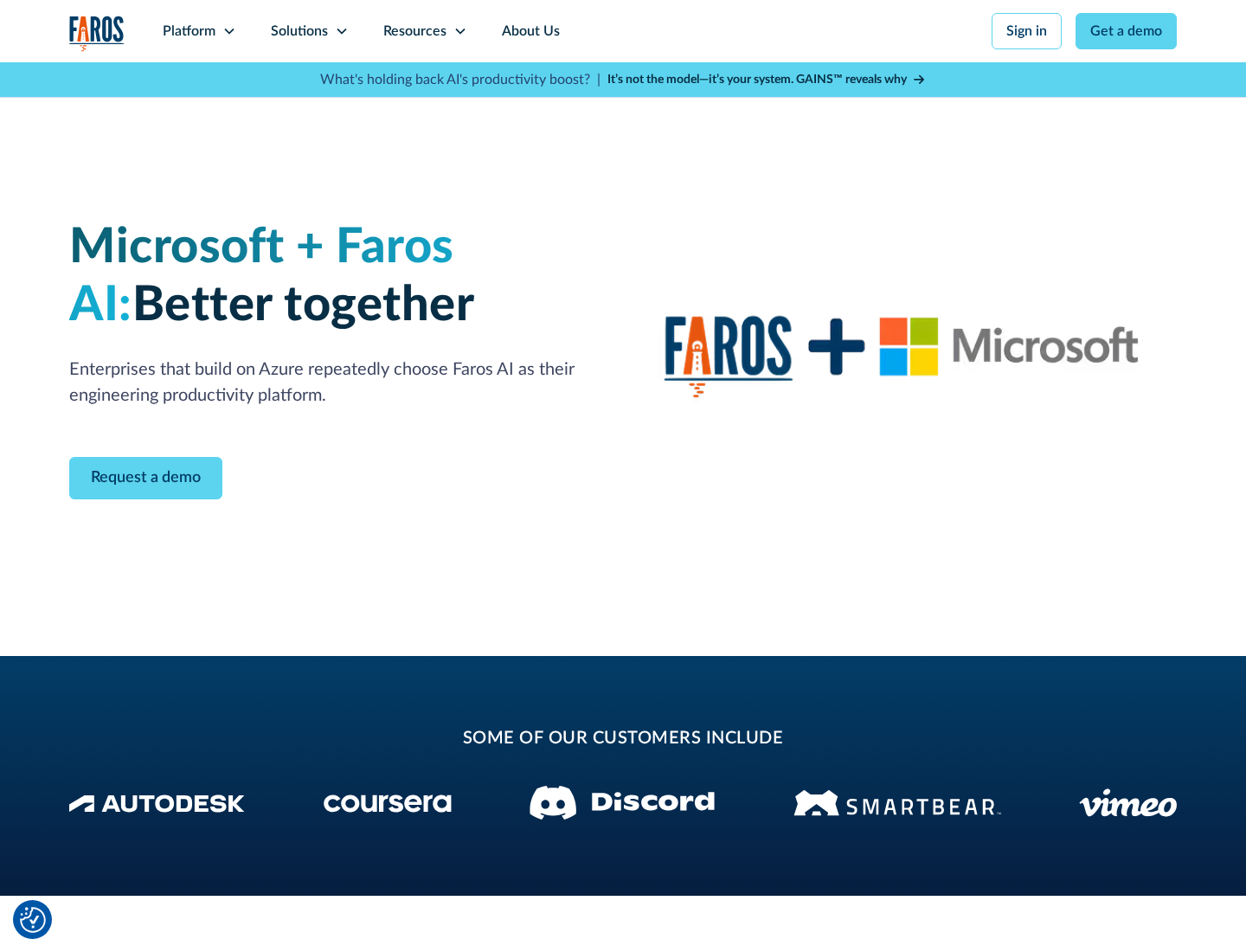
click at [341, 31] on icon at bounding box center [342, 31] width 14 height 14
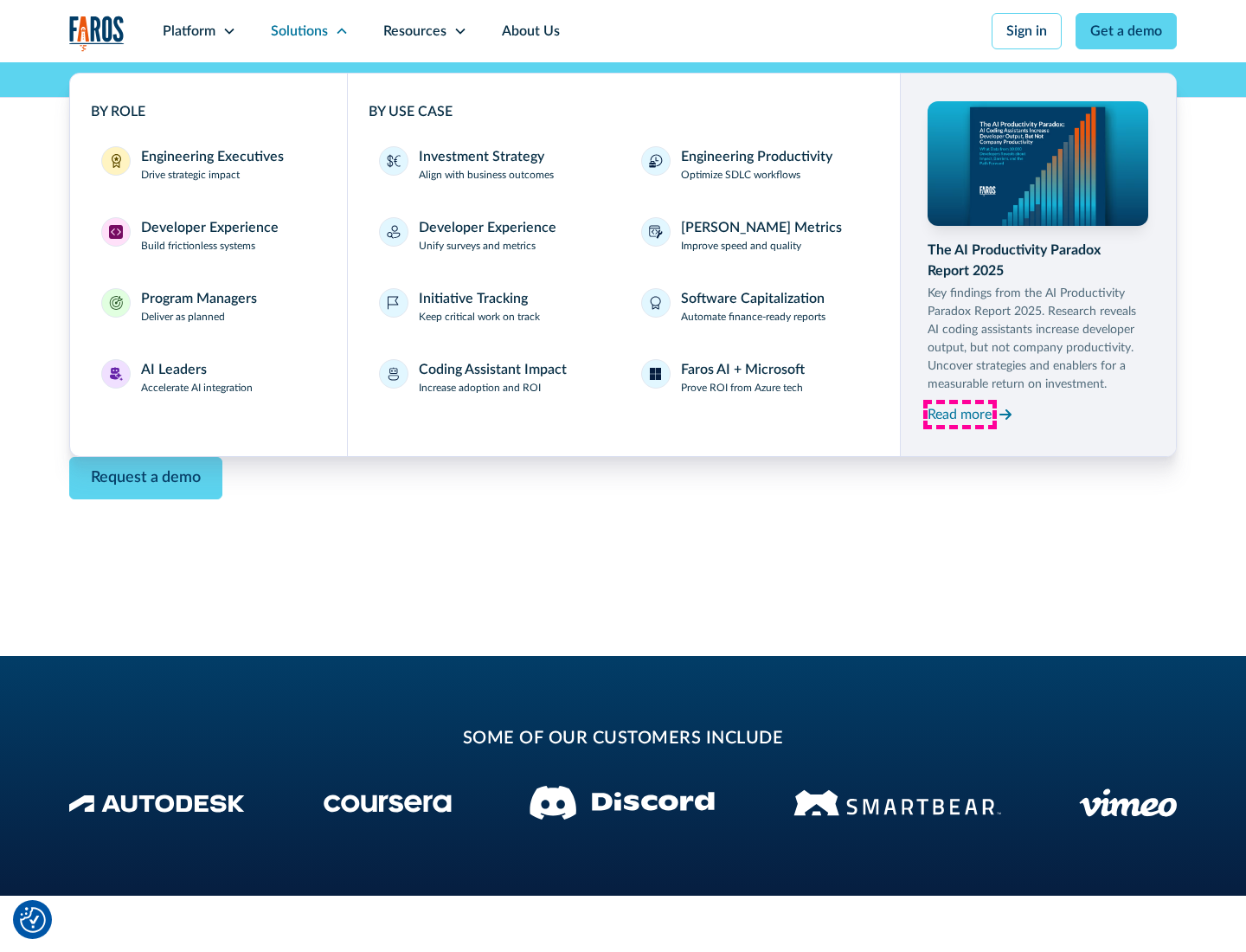
click at [959, 414] on div "Read more" at bounding box center [959, 414] width 64 height 20
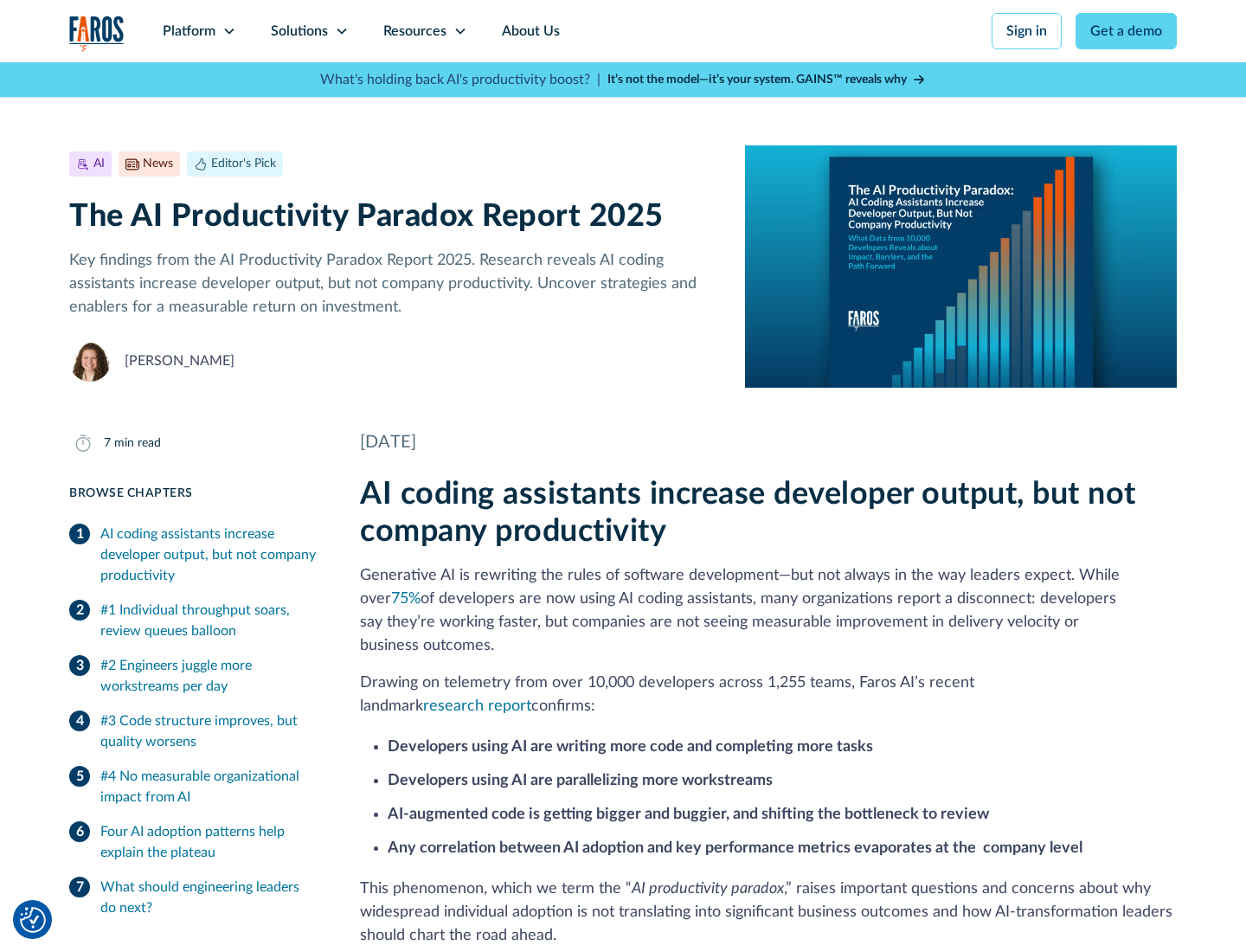
click at [458, 31] on icon at bounding box center [460, 31] width 14 height 14
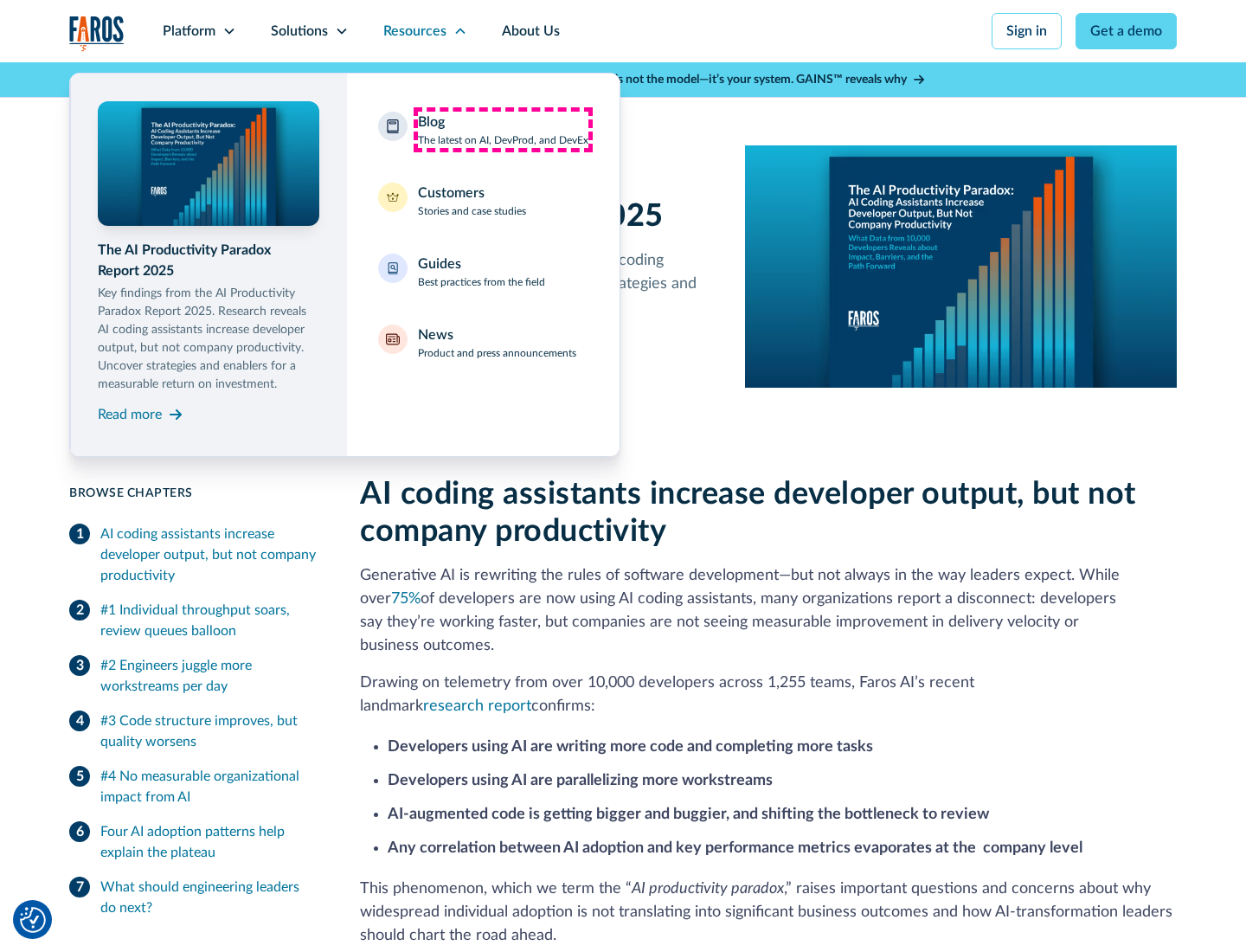
click at [503, 130] on div "Blog The latest on AI, DevProd, and DevEx" at bounding box center [504, 130] width 171 height 36
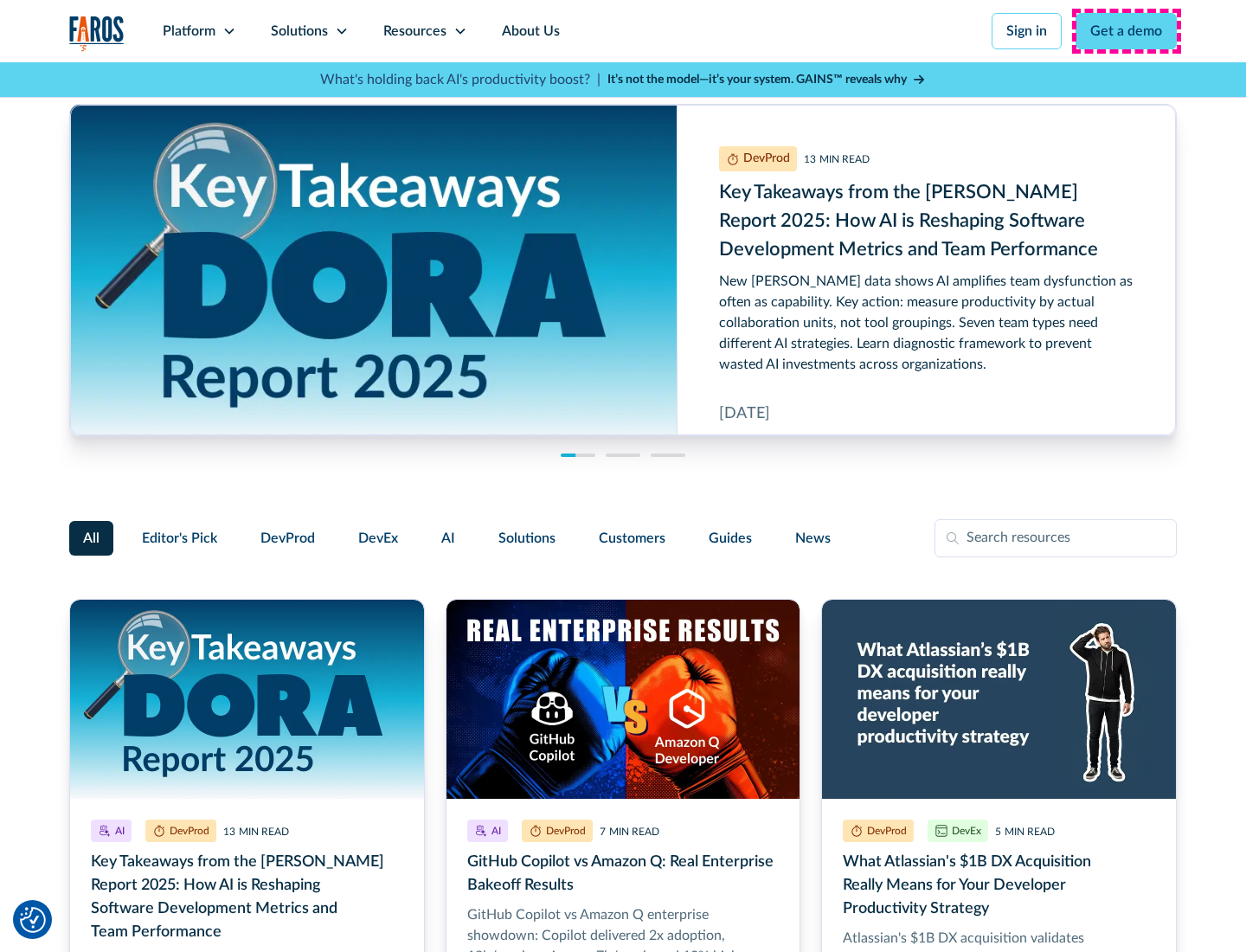
click at [1126, 31] on link "Get a demo" at bounding box center [1126, 31] width 101 height 36
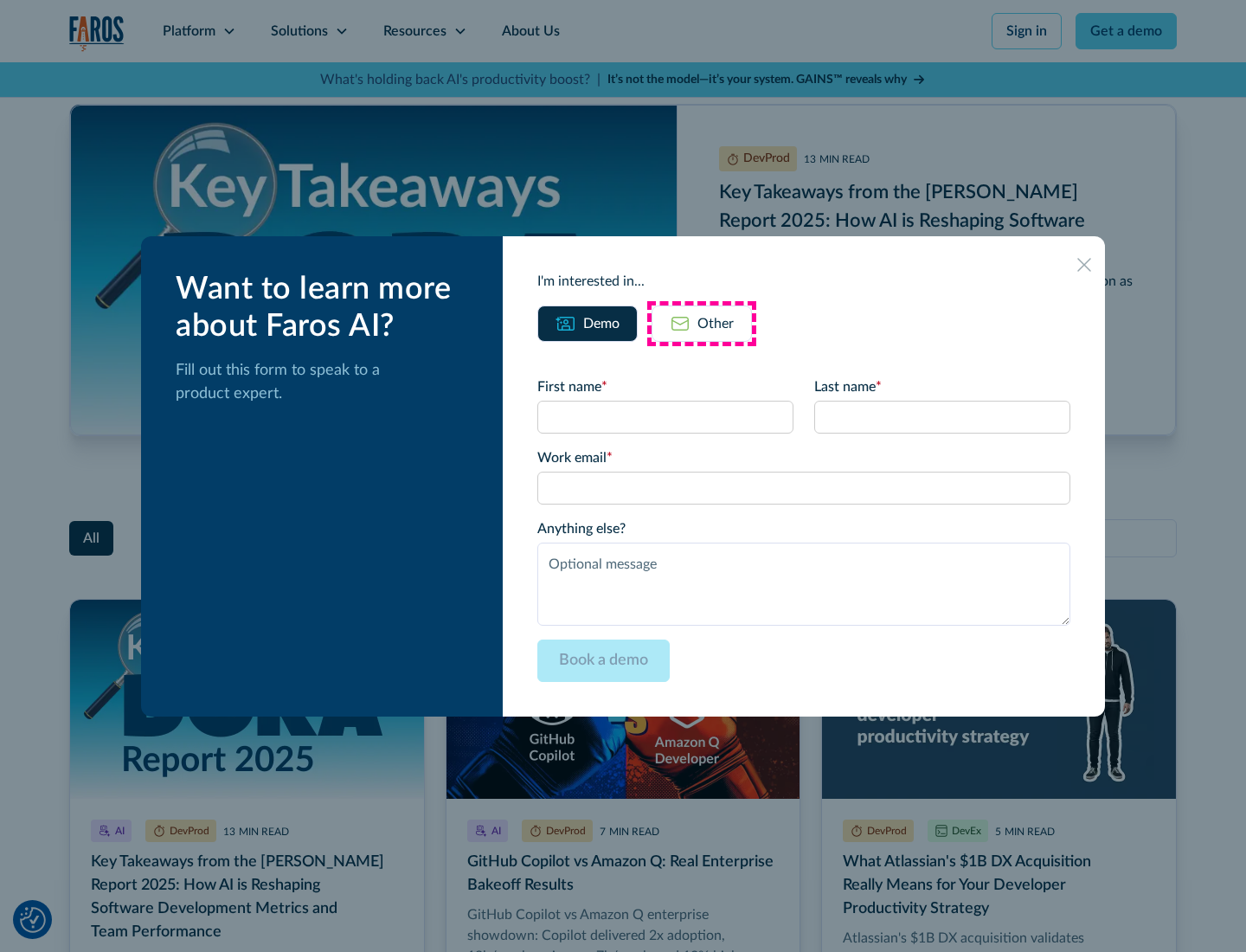
click at [702, 322] on div "Other" at bounding box center [715, 323] width 36 height 20
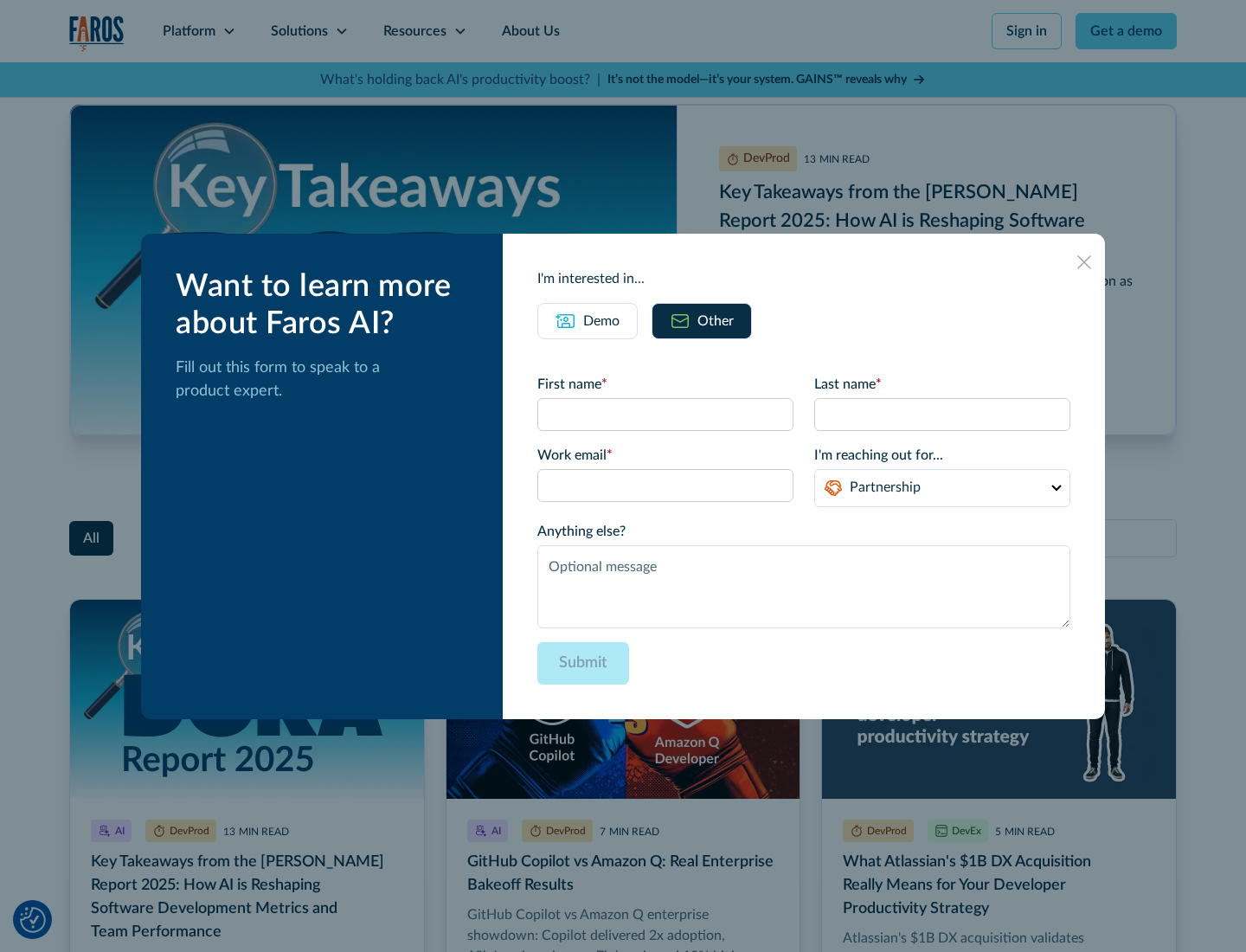
click at [1084, 261] on icon at bounding box center [1084, 262] width 14 height 14
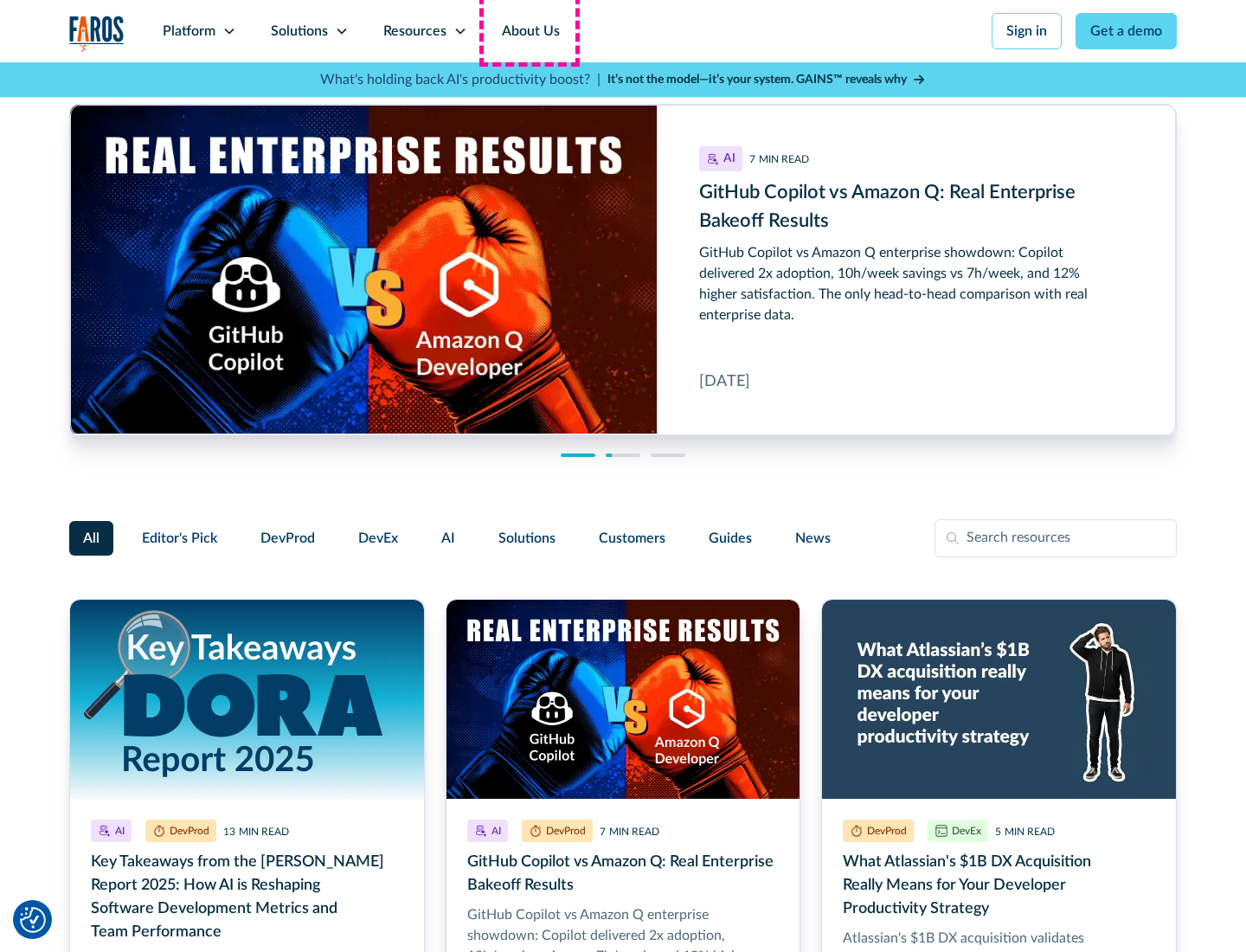
click at [528, 31] on link "About Us" at bounding box center [531, 31] width 92 height 62
